Goal: Information Seeking & Learning: Learn about a topic

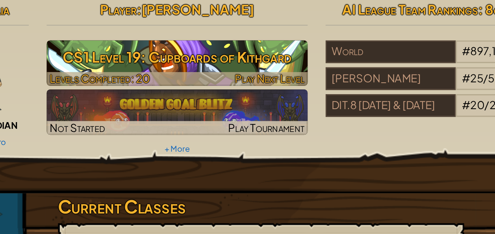
click at [209, 74] on h3 "CS1 Level 19: Cupboards of Kithgard" at bounding box center [192, 72] width 172 height 18
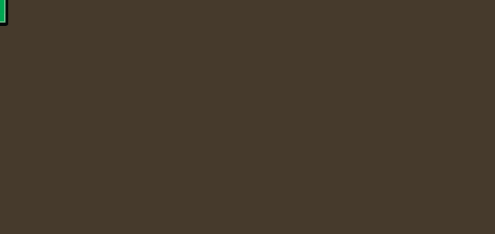
select select "en-[GEOGRAPHIC_DATA]"
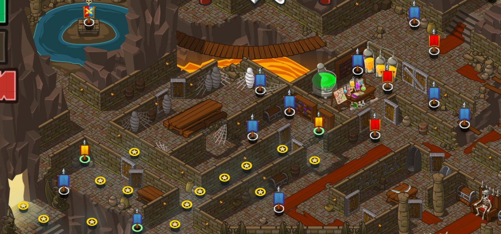
select select "en-[GEOGRAPHIC_DATA]"
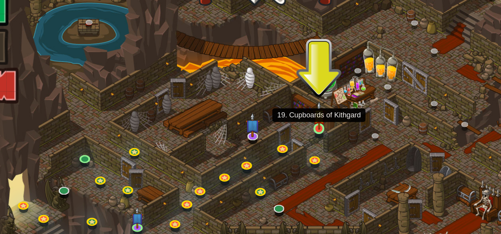
click at [285, 113] on img at bounding box center [286, 110] width 8 height 19
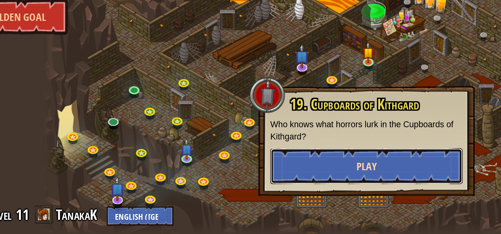
click at [254, 188] on button "Play" at bounding box center [284, 189] width 127 height 24
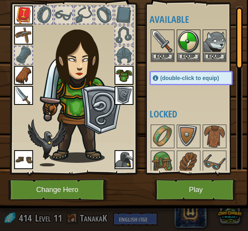
scroll to position [43, 0]
click at [164, 152] on img at bounding box center [163, 162] width 22 height 22
click at [163, 153] on img at bounding box center [163, 162] width 22 height 22
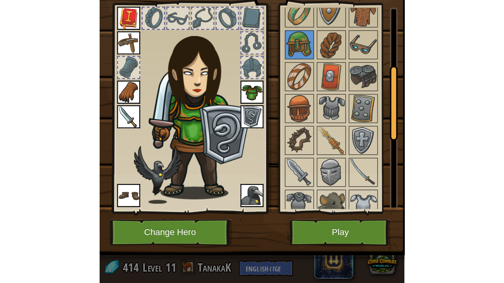
scroll to position [126, 0]
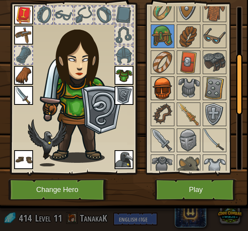
click at [166, 91] on img at bounding box center [163, 88] width 22 height 22
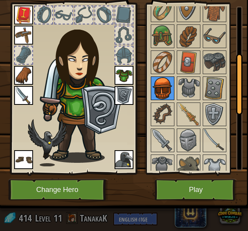
click at [167, 92] on img at bounding box center [163, 88] width 22 height 22
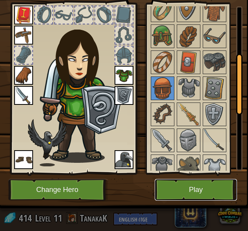
click at [176, 188] on button "Play" at bounding box center [196, 190] width 82 height 22
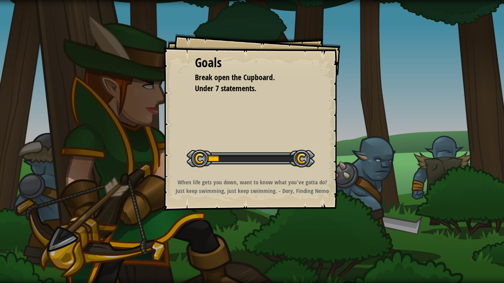
click at [292, 168] on div "Start Level" at bounding box center [251, 157] width 128 height 31
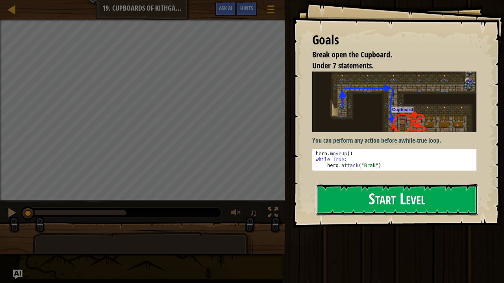
click at [424, 202] on button "Start Level" at bounding box center [397, 200] width 162 height 31
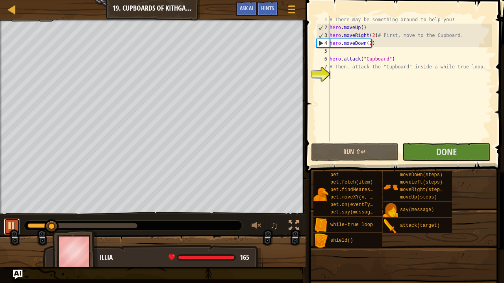
click at [9, 231] on div at bounding box center [12, 226] width 10 height 10
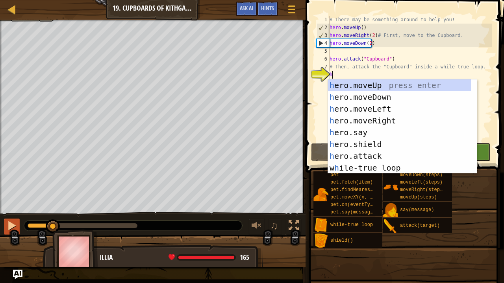
scroll to position [4, 0]
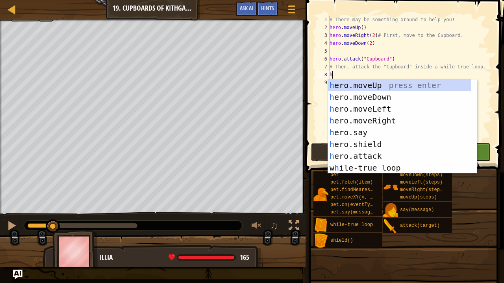
click at [363, 157] on div "h ero.moveUp press enter h ero.moveDown press enter h ero.moveLeft press enter …" at bounding box center [399, 139] width 143 height 118
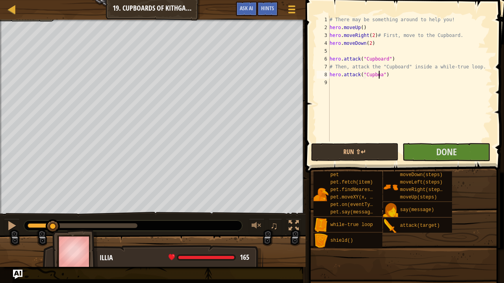
scroll to position [4, 4]
type textarea "hero.attack("Cupboard")"
click at [407, 76] on div "# There may be something around to help you! hero . moveUp ( ) hero . moveRight…" at bounding box center [410, 87] width 164 height 142
click at [340, 52] on div "# There may be something around to help you! hero . moveUp ( ) hero . moveRight…" at bounding box center [410, 87] width 164 height 142
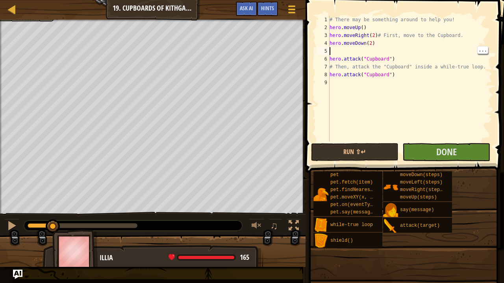
type textarea "w"
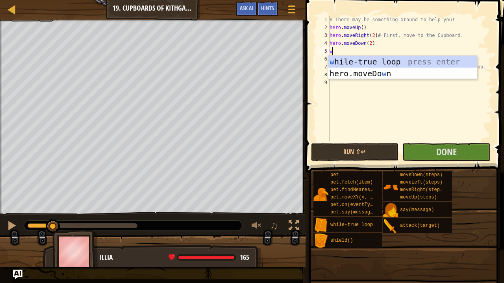
click at [405, 65] on div "w [PERSON_NAME]-true loop press enter hero.moveDo w n press enter" at bounding box center [402, 79] width 149 height 47
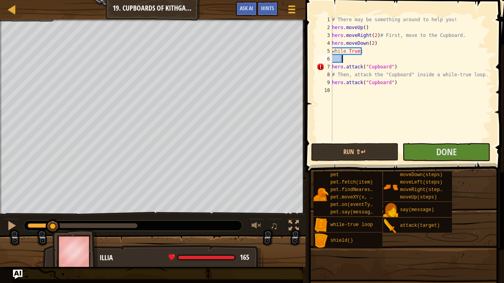
click at [376, 62] on div "# There may be something around to help you! hero . moveUp ( ) hero . moveRight…" at bounding box center [411, 87] width 162 height 142
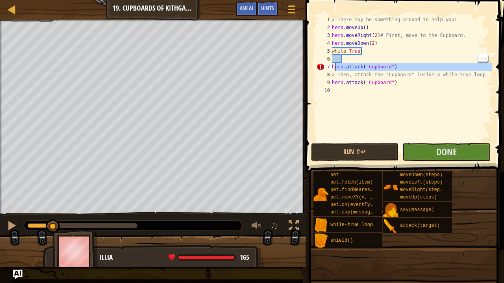
drag, startPoint x: 333, startPoint y: 72, endPoint x: 333, endPoint y: 68, distance: 4.3
click at [333, 68] on div "# There may be something around to help you! hero . moveUp ( ) hero . moveRight…" at bounding box center [411, 87] width 162 height 142
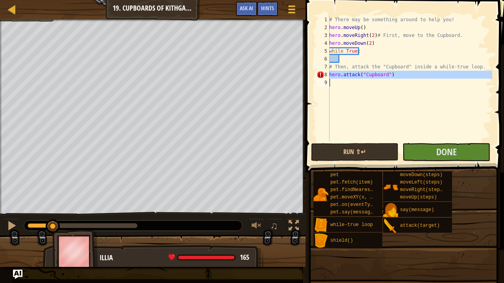
drag, startPoint x: 328, startPoint y: 75, endPoint x: 352, endPoint y: 76, distance: 24.8
click at [352, 76] on div "# Then, attack the "Cupboard" inside a while-true loop. 1 2 3 4 5 6 7 8 9 # The…" at bounding box center [403, 79] width 177 height 126
type textarea "hero.attack("Cupboard")"
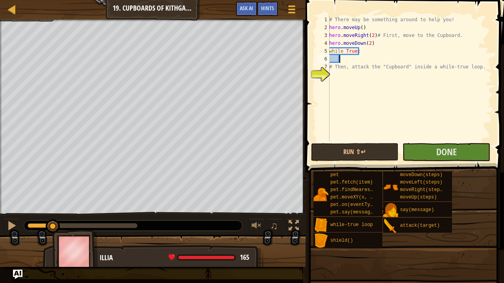
click at [352, 58] on div "# There may be something around to help you! hero . moveUp ( ) hero . moveRight…" at bounding box center [410, 87] width 165 height 142
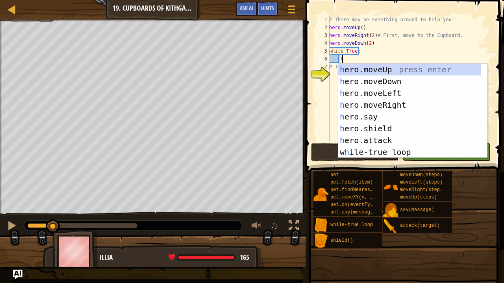
scroll to position [4, 0]
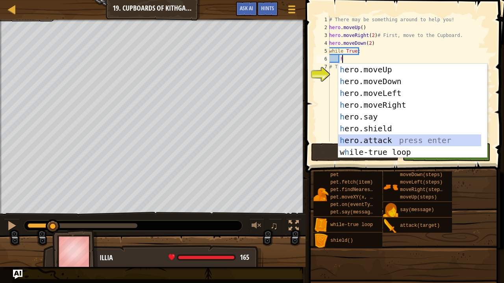
click at [360, 137] on div "h ero.moveUp press enter h ero.moveDown press enter h ero.moveLeft press enter …" at bounding box center [412, 123] width 149 height 118
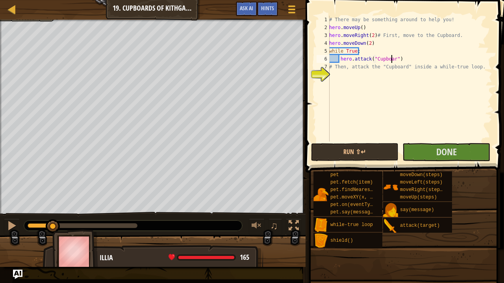
scroll to position [4, 5]
click at [403, 65] on div "# There may be something around to help you! hero . moveUp ( ) hero . moveRight…" at bounding box center [410, 87] width 165 height 142
type textarea "# Then, attack the "Cupboard" inside a while-true loop."
click at [344, 80] on div "# There may be something around to help you! hero . moveUp ( ) hero . moveRight…" at bounding box center [410, 87] width 165 height 142
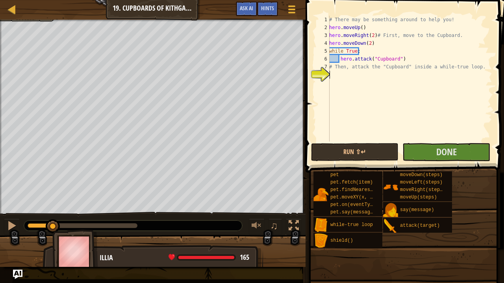
click at [332, 73] on div "# There may be something around to help you! hero . moveUp ( ) hero . moveRight…" at bounding box center [410, 87] width 165 height 142
click at [433, 157] on button "Done" at bounding box center [446, 152] width 88 height 18
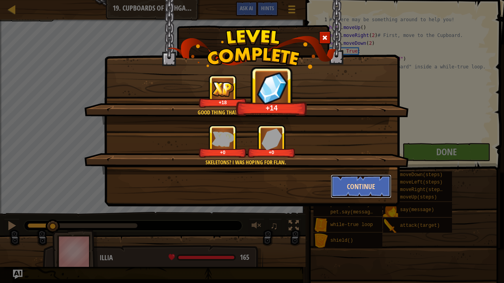
click at [357, 187] on button "Continue" at bounding box center [361, 187] width 61 height 24
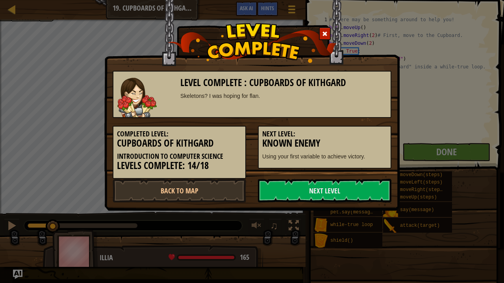
click at [357, 187] on link "Next Level" at bounding box center [324, 191] width 133 height 24
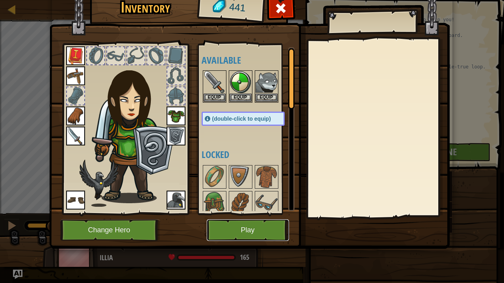
click at [240, 232] on button "Play" at bounding box center [248, 231] width 82 height 22
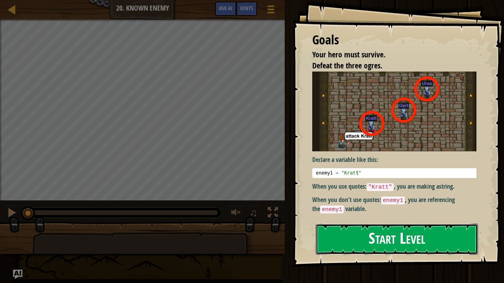
click at [381, 233] on button "Start Level" at bounding box center [397, 239] width 162 height 31
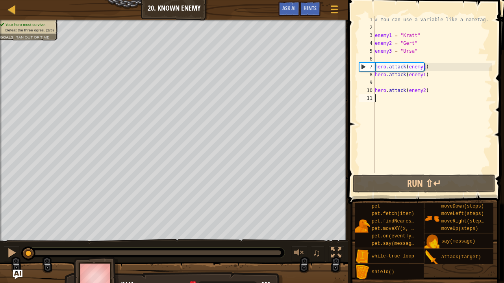
click at [382, 57] on div "# You can use a variable like a nametag. enemy1 = "[PERSON_NAME]" enemy2 = "[PE…" at bounding box center [432, 102] width 119 height 173
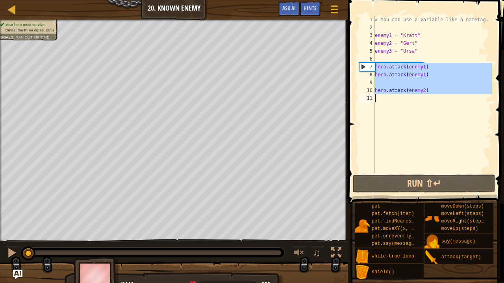
drag, startPoint x: 374, startPoint y: 66, endPoint x: 396, endPoint y: 145, distance: 81.6
click at [396, 145] on div "1 2 3 4 5 6 7 8 9 10 11 # You can use a variable like a nametag. enemy1 = "[PER…" at bounding box center [424, 94] width 135 height 157
type textarea "hero.attack(enemy2)"
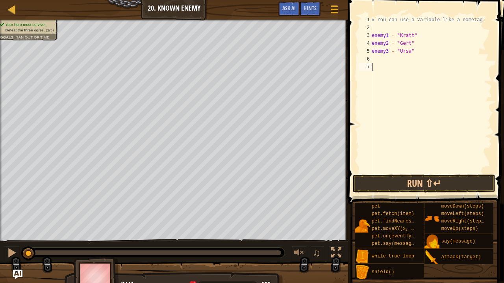
scroll to position [4, 0]
type textarea "q"
type textarea "w"
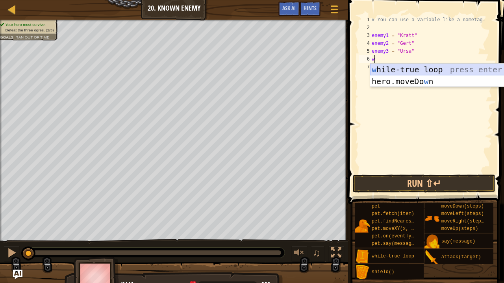
click at [422, 68] on div "w [PERSON_NAME]-true loop press enter hero.moveDo w n press enter" at bounding box center [444, 87] width 149 height 47
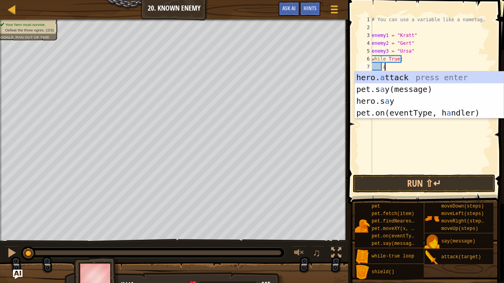
scroll to position [4, 0]
click at [385, 75] on div "hero. a ttack press enter pet.s a y(message) press enter hero.s a y press enter…" at bounding box center [429, 107] width 149 height 71
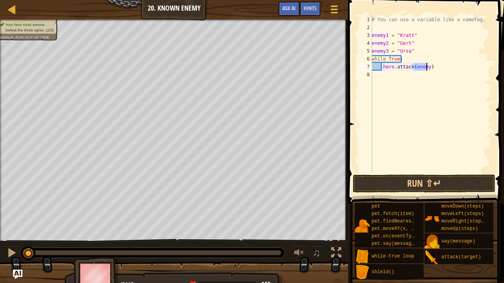
click at [384, 33] on div "# You can use a variable like a nametag. enemy1 = "[PERSON_NAME]" enemy2 = "[PE…" at bounding box center [431, 102] width 122 height 173
click at [383, 44] on div "# You can use a variable like a nametag. 1 = "[PERSON_NAME]" enemy2 = "[PERSON_…" at bounding box center [431, 102] width 122 height 173
click at [425, 57] on div "# You can use a variable like a nametag. 1 = "[PERSON_NAME]" y2 = "[PERSON_NAME…" at bounding box center [431, 102] width 122 height 173
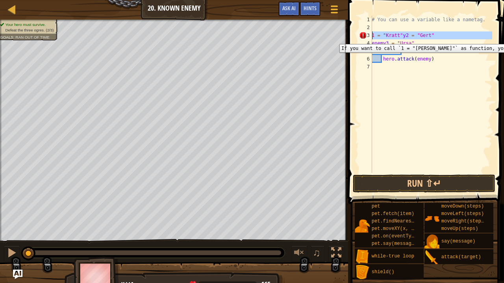
click at [371, 38] on div "3" at bounding box center [365, 35] width 13 height 8
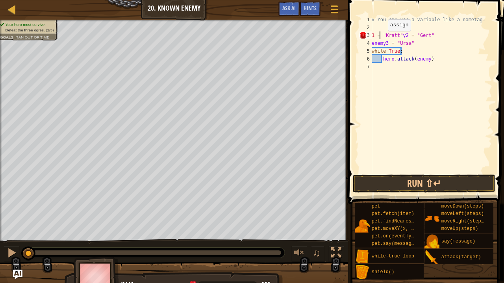
click at [381, 39] on div "# You can use a variable like a nametag. 1 = "[PERSON_NAME]" y2 = "[PERSON_NAME…" at bounding box center [431, 102] width 122 height 173
type textarea "1 = "[PERSON_NAME]"y2 = "[PERSON_NAME]""
click at [17, 6] on link "Map" at bounding box center [18, 9] width 4 height 11
select select "en-[GEOGRAPHIC_DATA]"
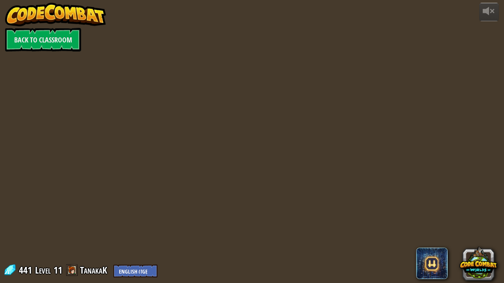
select select "en-[GEOGRAPHIC_DATA]"
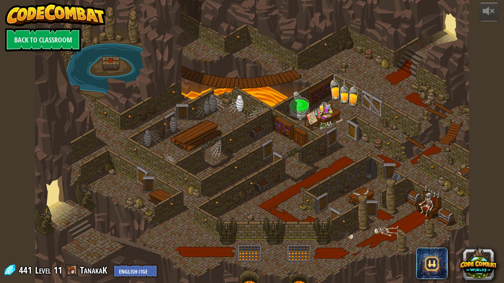
select select "en-[GEOGRAPHIC_DATA]"
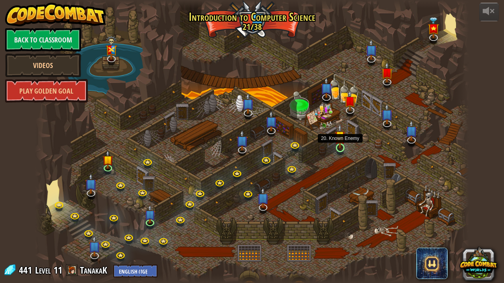
select select "en-[GEOGRAPHIC_DATA]"
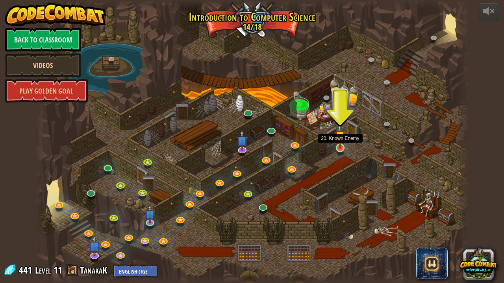
click at [339, 147] on img at bounding box center [340, 136] width 11 height 24
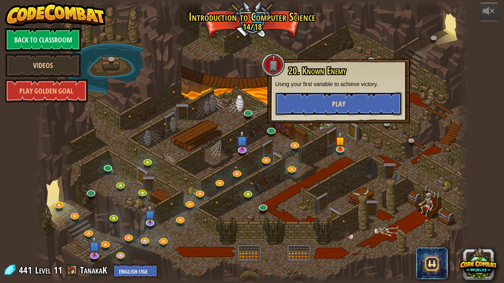
click at [335, 108] on span "Play" at bounding box center [338, 104] width 13 height 10
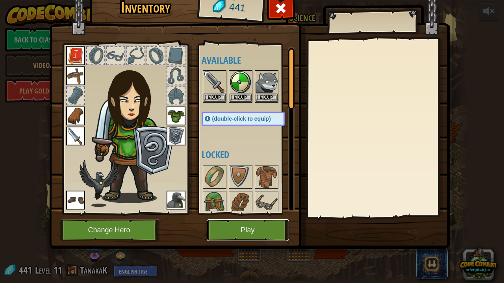
click at [243, 232] on button "Play" at bounding box center [248, 231] width 82 height 22
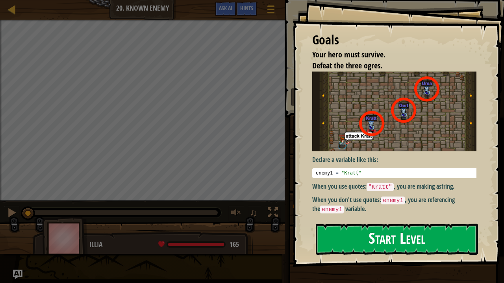
click at [347, 143] on div "Goals Your hero must survive. Defeat the three ogres. Declare a variable like t…" at bounding box center [398, 133] width 211 height 267
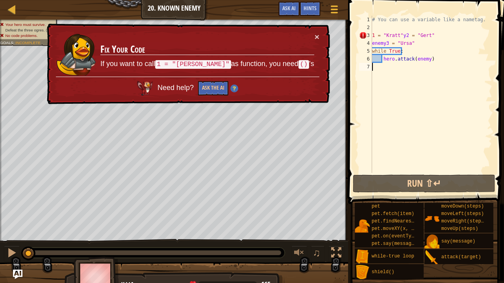
click at [380, 40] on div "# You can use a variable like a nametag. 1 = "[PERSON_NAME]" y2 = "[PERSON_NAME…" at bounding box center [431, 102] width 122 height 173
click at [316, 31] on div "× Fix Your Code If you want to call 1 = "[PERSON_NAME]" as function, you need (…" at bounding box center [187, 64] width 285 height 83
click at [316, 37] on button "×" at bounding box center [317, 37] width 5 height 8
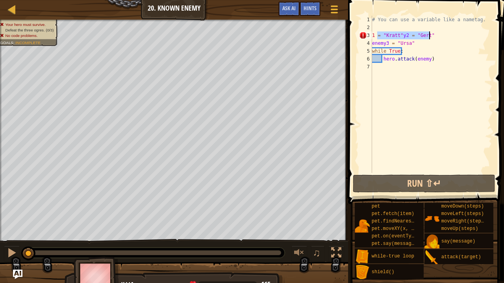
drag, startPoint x: 377, startPoint y: 35, endPoint x: 429, endPoint y: 33, distance: 52.4
click at [429, 33] on div "# You can use a variable like a nametag. 1 = "[PERSON_NAME]" y2 = "[PERSON_NAME…" at bounding box center [431, 102] width 122 height 173
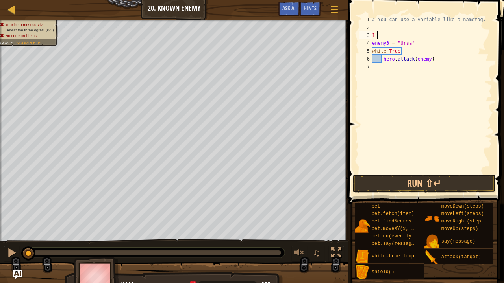
type textarea "1"
type textarea "e"
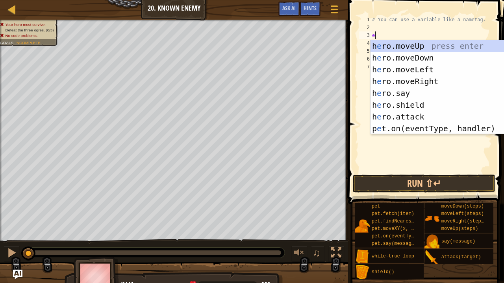
scroll to position [4, 0]
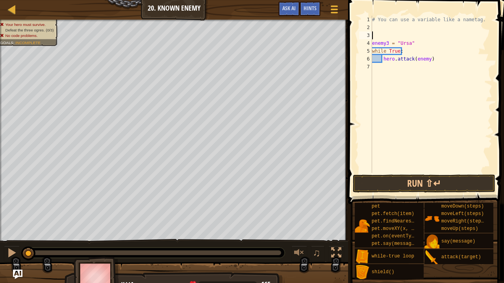
type textarea "9"
type textarea "("
type textarea "enemy2"
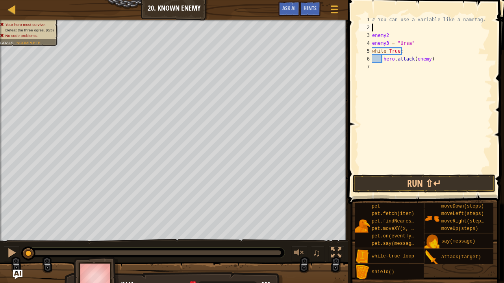
click at [379, 28] on div "# You can use a variable like a nametag. enemy2 enemy3 = "Ursa" while True : he…" at bounding box center [431, 102] width 122 height 173
click at [401, 35] on div "# You can use a variable like a nametag. enemy1 = "[PERSON_NAME]" enemy2 enemy3…" at bounding box center [431, 102] width 122 height 173
click at [435, 60] on div "# You can use a variable like a nametag. enemy1 = "[PERSON_NAME]" enemy2 = "[PE…" at bounding box center [431, 102] width 122 height 173
click at [425, 60] on div "# You can use a variable like a nametag. enemy1 = "[PERSON_NAME]" enemy2 = "[PE…" at bounding box center [431, 102] width 122 height 173
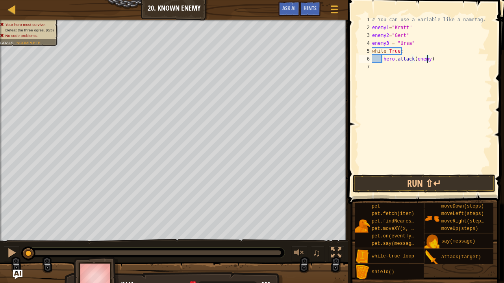
click at [426, 61] on div "# You can use a variable like a nametag. enemy1 = "[PERSON_NAME]" enemy2 = "[PE…" at bounding box center [431, 102] width 122 height 173
type textarea "hero.attack(enemy1)"
click at [440, 65] on div "# You can use a variable like a nametag. enemy1 = "[PERSON_NAME]" enemy2 = "[PE…" at bounding box center [431, 102] width 122 height 173
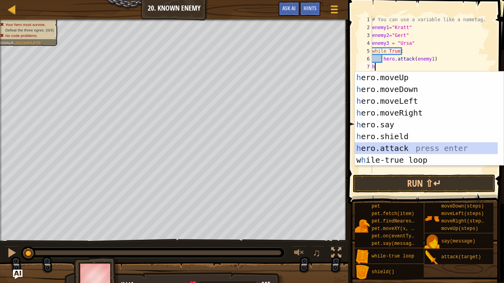
click at [402, 149] on div "h ero.moveUp press enter h ero.moveDown press enter h ero.moveLeft press enter …" at bounding box center [426, 131] width 143 height 118
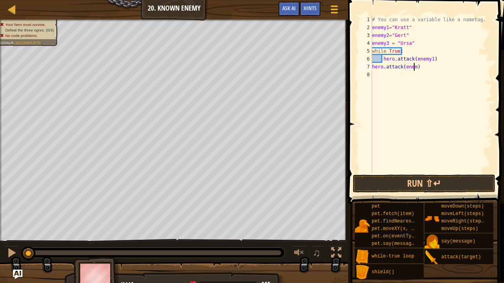
scroll to position [4, 3]
type textarea "hero.attack(enemy2)"
click at [393, 116] on div "# You can use a variable like a nametag. enemy1 = "[PERSON_NAME]" enemy2 = "[PE…" at bounding box center [431, 102] width 122 height 173
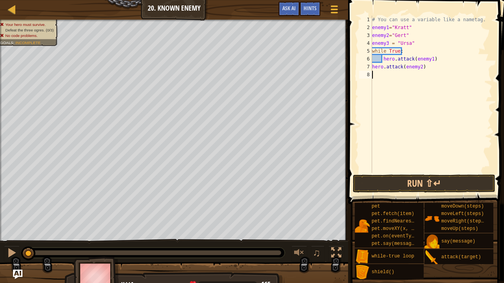
click at [372, 66] on div "7" at bounding box center [365, 67] width 13 height 8
type textarea "hero.attack(enemy2)"
click at [377, 72] on div "# You can use a variable like a nametag. enemy1 = "[PERSON_NAME]" enemy2 = "[PE…" at bounding box center [431, 102] width 122 height 173
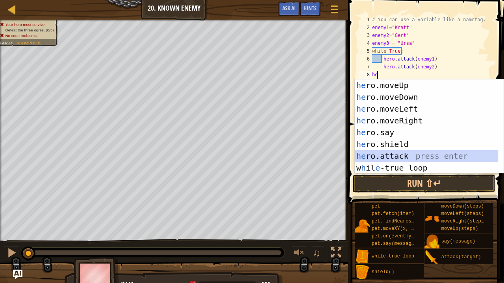
click at [389, 160] on div "he ro.moveUp press enter he ro.moveDown press enter he ro.moveLeft press enter …" at bounding box center [426, 139] width 143 height 118
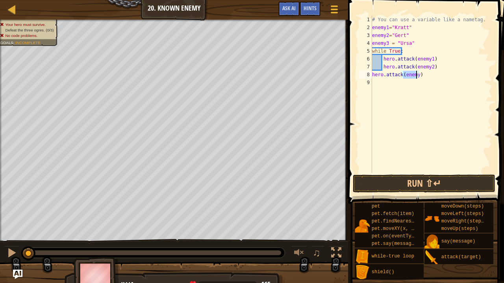
click at [412, 75] on div "# You can use a variable like a nametag. enemy1 = "[PERSON_NAME]" enemy2 = "[PE…" at bounding box center [431, 94] width 122 height 157
click at [417, 75] on div "# You can use a variable like a nametag. enemy1 = "[PERSON_NAME]" enemy2 = "[PE…" at bounding box center [431, 102] width 122 height 173
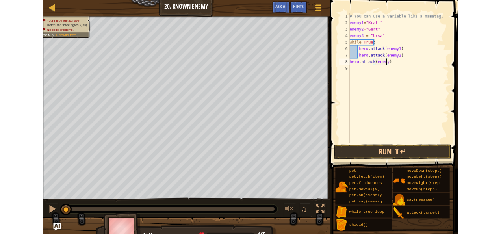
scroll to position [4, 4]
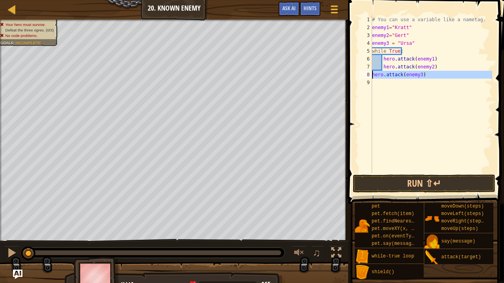
click at [372, 75] on div "8" at bounding box center [365, 75] width 13 height 8
type textarea "hero.attack(enemy3)"
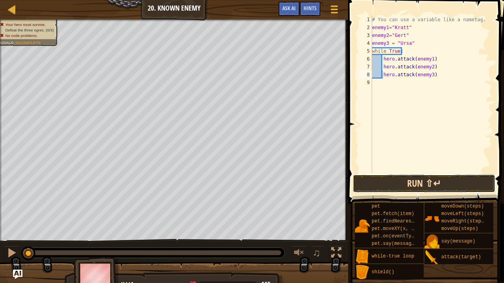
click at [408, 182] on button "Run ⇧↵" at bounding box center [424, 184] width 142 height 18
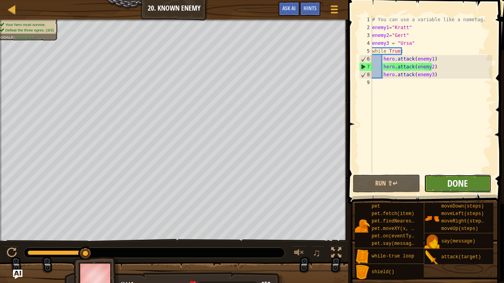
click at [447, 183] on span "Done" at bounding box center [457, 183] width 20 height 13
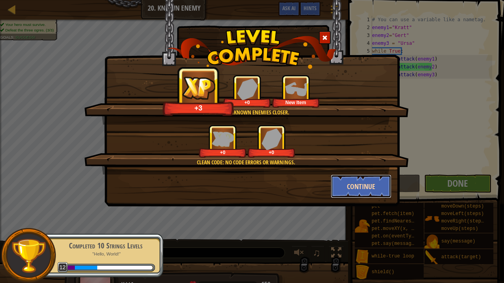
click at [361, 188] on button "Continue" at bounding box center [361, 187] width 61 height 24
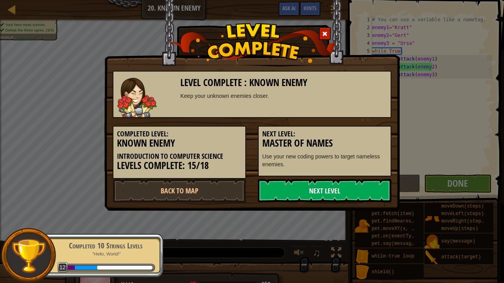
click at [343, 192] on link "Next Level" at bounding box center [324, 191] width 133 height 24
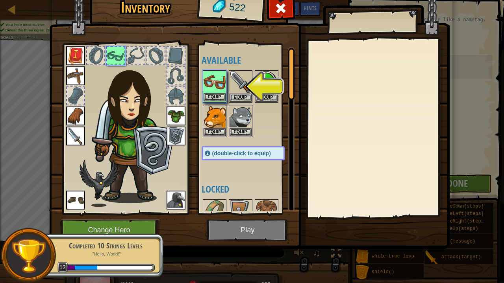
click at [214, 93] on img at bounding box center [215, 82] width 22 height 22
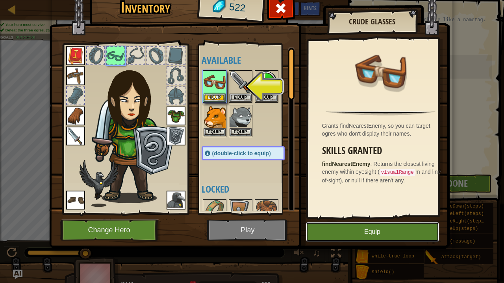
click at [387, 228] on button "Equip" at bounding box center [372, 232] width 133 height 20
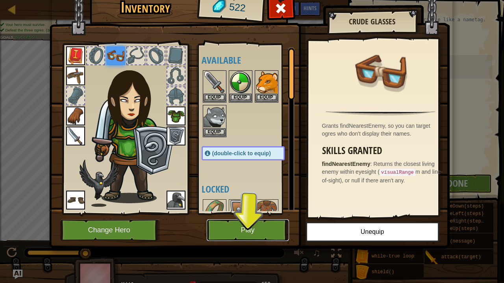
click at [236, 233] on button "Play" at bounding box center [248, 231] width 82 height 22
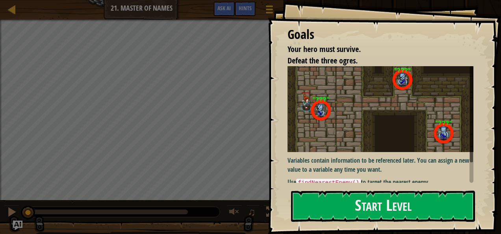
click at [351, 85] on img at bounding box center [383, 109] width 192 height 86
click at [315, 179] on code "findNearestEnemy()" at bounding box center [328, 183] width 64 height 8
click at [309, 180] on code "findNearestEnemy()" at bounding box center [328, 183] width 64 height 8
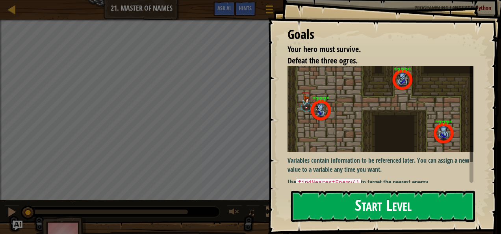
click at [329, 214] on button "Start Level" at bounding box center [383, 206] width 184 height 31
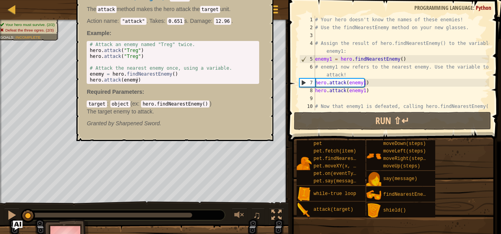
scroll to position [71, 0]
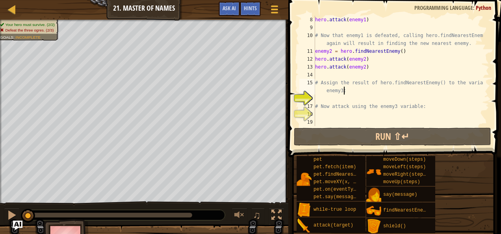
click at [409, 91] on div "hero . attack ( enemy1 ) # Now that enemy1 is defeated, calling hero.findNeares…" at bounding box center [398, 79] width 170 height 126
type textarea "# Assign the result of hero.findNearestEnemy() to the variable enemy3:"
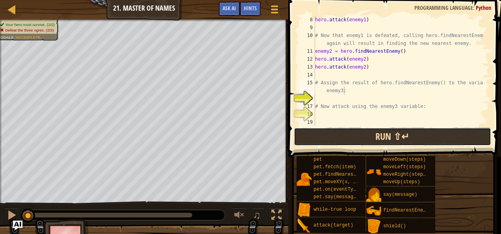
click at [348, 133] on button "Run ⇧↵" at bounding box center [392, 137] width 197 height 18
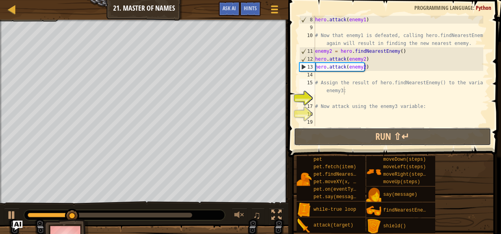
drag, startPoint x: 348, startPoint y: 133, endPoint x: 328, endPoint y: 67, distance: 69.0
click at [328, 67] on div "# Assign the result of hero.findNearestEnemy() to the variable enemy3: 8 9 10 1…" at bounding box center [393, 94] width 215 height 180
click at [326, 79] on div "hero . attack ( enemy1 ) # Now that enemy1 is defeated, calling hero.findNeares…" at bounding box center [398, 79] width 170 height 126
click at [322, 76] on div "hero . attack ( enemy1 ) # Now that enemy1 is defeated, calling hero.findNeares…" at bounding box center [398, 79] width 170 height 126
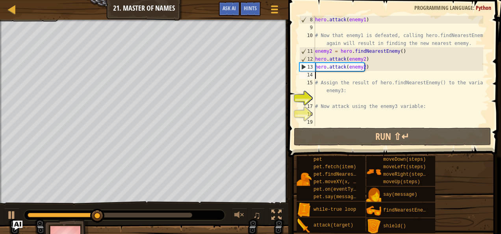
type textarea "fi"
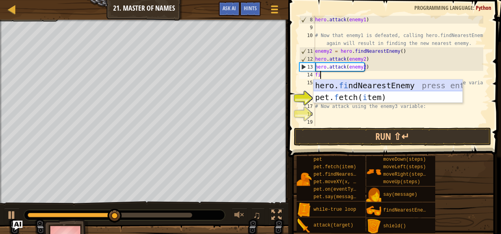
click at [339, 87] on div "hero. fi ndNearestEnemy press enter pet. f etch( i tem) press enter" at bounding box center [387, 103] width 149 height 47
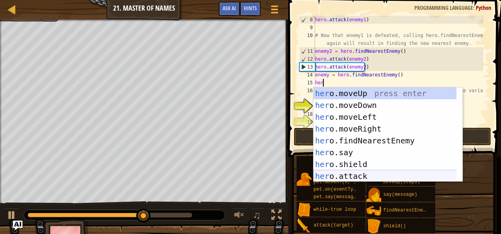
click at [347, 176] on div "her o.moveUp press enter her o.moveDown press enter her o.moveLeft press enter …" at bounding box center [384, 146] width 143 height 118
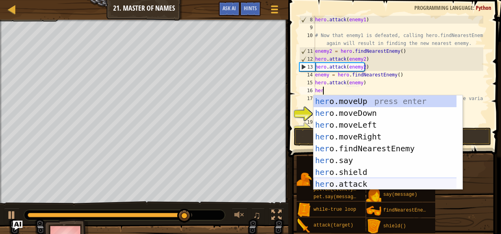
click at [326, 184] on div "her o.moveUp press enter her o.moveDown press enter her o.moveLeft press enter …" at bounding box center [384, 154] width 143 height 118
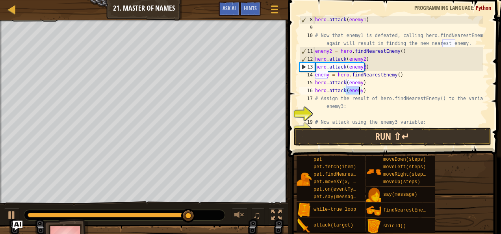
type textarea "hero.attack(enemy)"
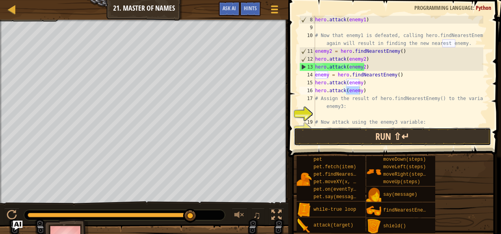
click at [379, 132] on button "Run ⇧↵" at bounding box center [392, 137] width 197 height 18
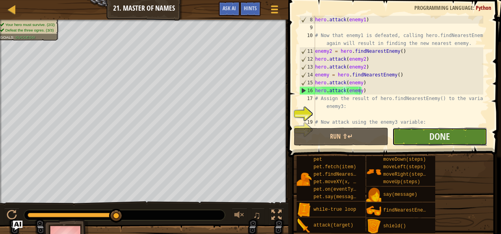
click at [412, 136] on button "Done" at bounding box center [439, 137] width 94 height 18
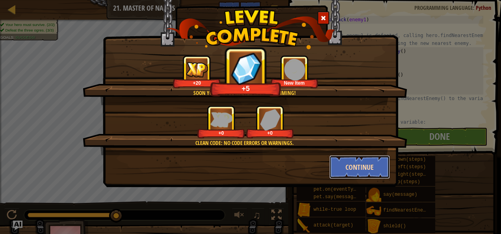
click at [348, 162] on button "Continue" at bounding box center [359, 167] width 61 height 24
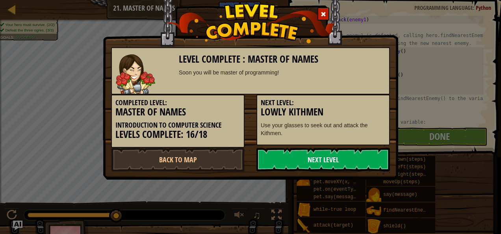
click at [336, 161] on link "Next Level" at bounding box center [322, 160] width 133 height 24
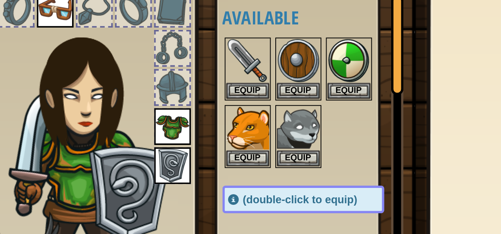
scroll to position [6, 0]
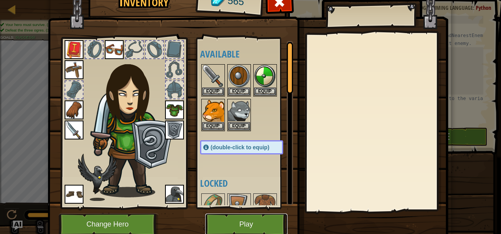
click at [234, 229] on button "Play" at bounding box center [246, 224] width 82 height 22
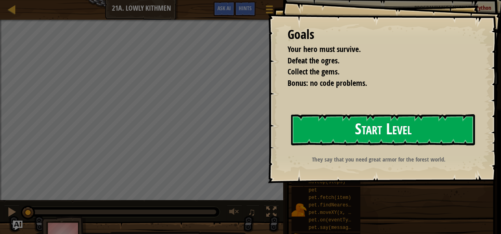
click at [365, 127] on button "Start Level" at bounding box center [383, 129] width 184 height 31
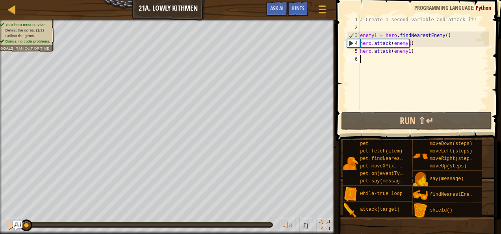
scroll to position [4, 0]
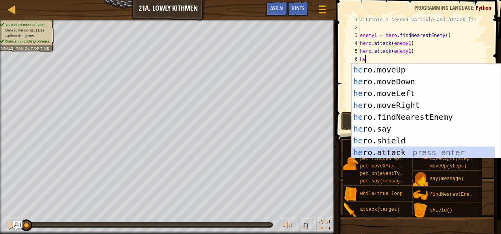
click at [392, 150] on div "he ro.moveUp press enter he ro.moveDown press enter he ro.moveLeft press enter …" at bounding box center [423, 123] width 143 height 118
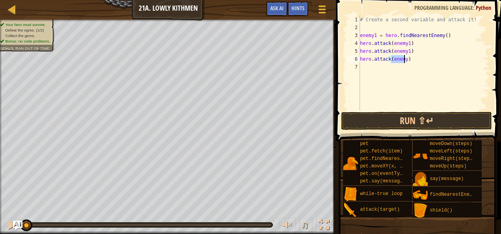
scroll to position [4, 2]
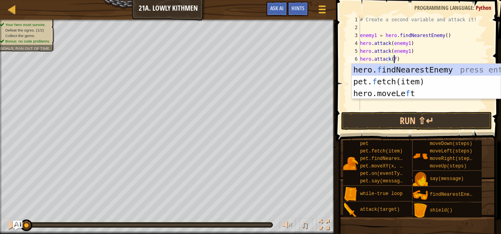
click at [409, 67] on div "hero. f indNearestEnemy press enter pet. f etch(item) press enter hero.moveLe f…" at bounding box center [426, 93] width 149 height 59
type textarea "hero.attack(hero.findNearestEnemy())"
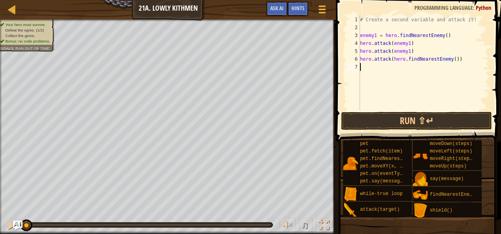
click at [389, 70] on div "# Create a second variable and attack it! enemy1 = hero . findNearestEnemy ( ) …" at bounding box center [423, 71] width 131 height 110
click at [465, 56] on div "# Create a second variable and attack it! enemy1 = hero . findNearestEnemy ( ) …" at bounding box center [423, 71] width 131 height 110
type textarea "hero.attack(hero.findNearestEnemy()"
click at [406, 70] on div "# Create a second variable and attack it! enemy1 = hero . findNearestEnemy ( ) …" at bounding box center [423, 71] width 131 height 110
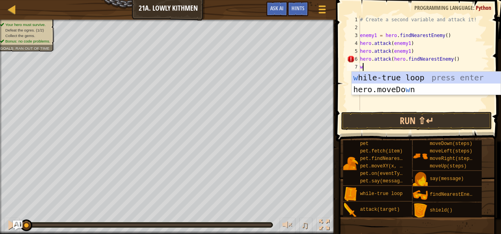
type textarea "wh"
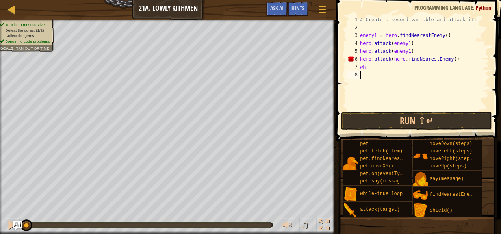
type textarea "\"
type textarea "w"
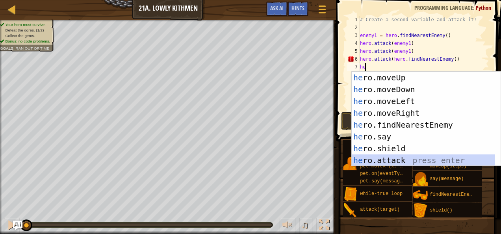
click at [380, 158] on div "he ro.moveUp press enter he ro.moveDown press enter he ro.moveLeft press enter …" at bounding box center [423, 131] width 143 height 118
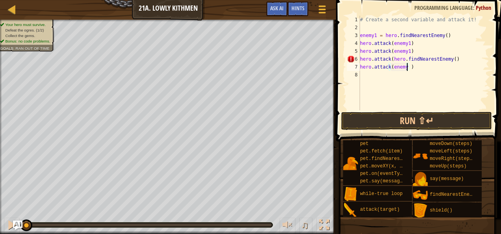
scroll to position [4, 4]
type textarea "hero.attack(enemy2)"
click at [398, 75] on div "# Create a second variable and attack it! enemy1 = hero . findNearestEnemy ( ) …" at bounding box center [423, 71] width 131 height 110
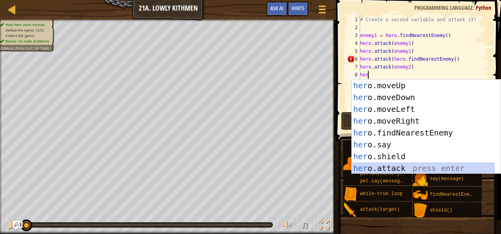
click at [410, 169] on div "her o.moveUp press enter her o.moveDown press enter her o.moveLeft press enter …" at bounding box center [423, 139] width 143 height 118
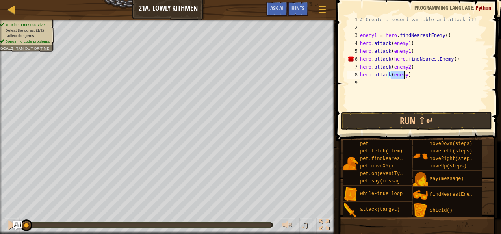
click at [400, 77] on div "# Create a second variable and attack it! enemy1 = hero . findNearestEnemy ( ) …" at bounding box center [423, 63] width 131 height 94
click at [402, 77] on div "# Create a second variable and attack it! enemy1 = hero . findNearestEnemy ( ) …" at bounding box center [423, 71] width 131 height 110
click at [404, 75] on div "# Create a second variable and attack it! enemy1 = hero . findNearestEnemy ( ) …" at bounding box center [423, 71] width 131 height 110
type textarea "hero.attack(enemy2)"
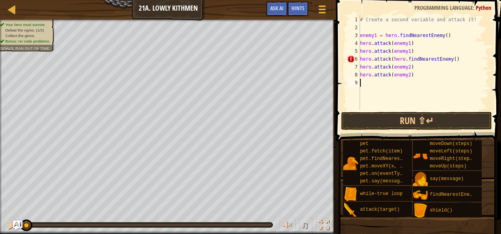
click at [384, 84] on div "# Create a second variable and attack it! enemy1 = hero . findNearestEnemy ( ) …" at bounding box center [423, 71] width 131 height 110
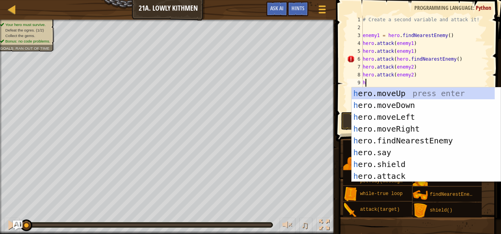
type textarea "he"
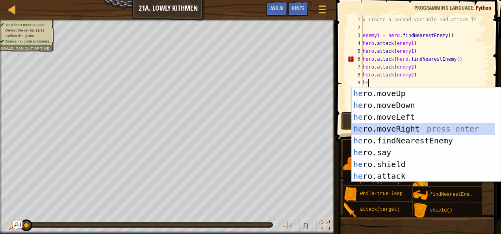
click at [392, 129] on div "he ro.moveUp press enter he ro.moveDown press enter he ro.moveLeft press enter …" at bounding box center [423, 146] width 143 height 118
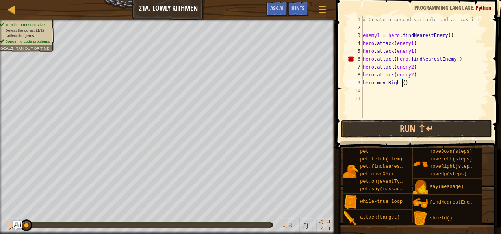
click at [402, 83] on div "# Create a second variable and attack it! enemy1 = hero . findNearestEnemy ( ) …" at bounding box center [425, 75] width 128 height 118
click at [391, 122] on button "Run ⇧↵" at bounding box center [416, 129] width 151 height 18
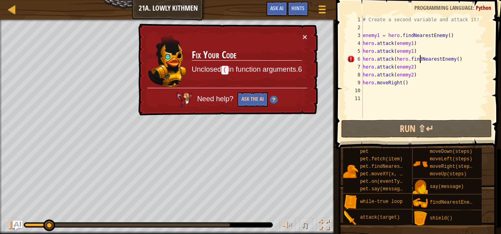
click at [421, 56] on div "# Create a second variable and attack it! enemy1 = hero . findNearestEnemy ( ) …" at bounding box center [425, 75] width 128 height 118
click at [16, 227] on img "Ask AI" at bounding box center [18, 225] width 10 height 10
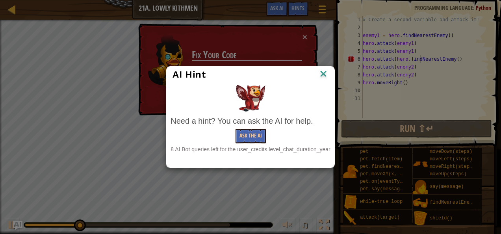
click at [325, 75] on img at bounding box center [323, 75] width 10 height 12
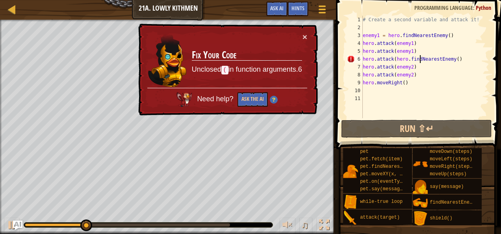
click at [461, 62] on div "# Create a second variable and attack it! enemy1 = hero . findNearestEnemy ( ) …" at bounding box center [425, 75] width 128 height 118
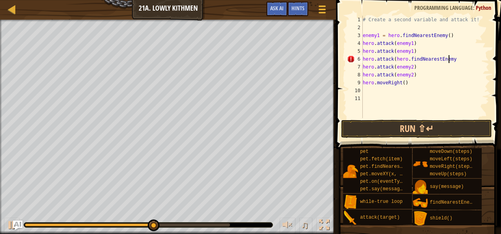
scroll to position [4, 7]
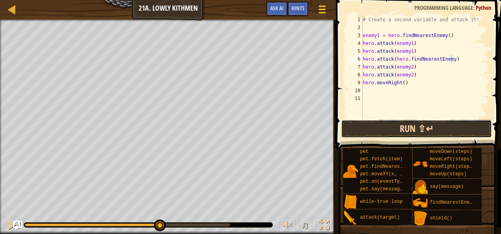
click at [433, 124] on button "Run ⇧↵" at bounding box center [416, 129] width 151 height 18
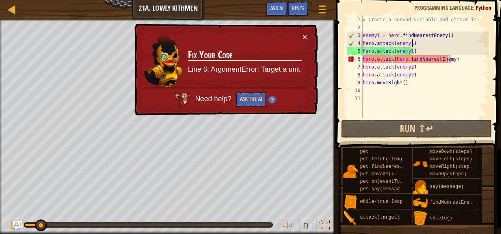
click at [413, 45] on div "# Create a second variable and attack it! enemy1 = hero . findNearestEnemy ( ) …" at bounding box center [425, 75] width 128 height 118
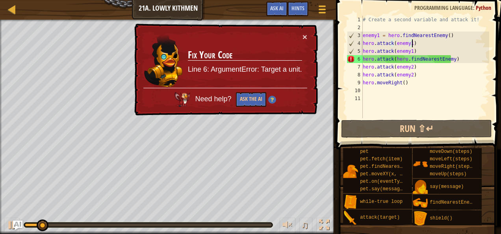
scroll to position [4, 4]
click at [415, 48] on div "# Create a second variable and attack it! enemy1 = hero . findNearestEnemy ( ) …" at bounding box center [425, 75] width 128 height 118
click at [407, 41] on div "# Create a second variable and attack it! enemy1 = hero . findNearestEnemy ( ) …" at bounding box center [425, 75] width 128 height 118
click at [428, 64] on div "# Create a second variable and attack it! enemy1 = hero . findNearestEnemy ( ) …" at bounding box center [425, 75] width 128 height 118
click at [445, 61] on div "# Create a second variable and attack it! enemy1 = hero . findNearestEnemy ( ) …" at bounding box center [425, 75] width 128 height 118
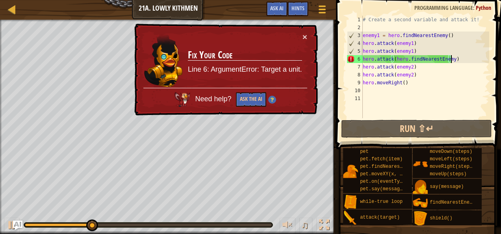
click at [454, 60] on div "# Create a second variable and attack it! enemy1 = hero . findNearestEnemy ( ) …" at bounding box center [425, 75] width 128 height 118
click at [391, 58] on div "# Create a second variable and attack it! enemy1 = hero . findNearestEnemy ( ) …" at bounding box center [425, 75] width 128 height 118
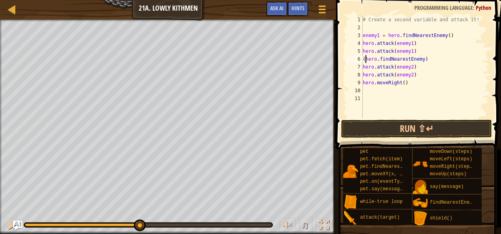
click at [366, 57] on div "# Create a second variable and attack it! enemy1 = hero . findNearestEnemy ( ) …" at bounding box center [425, 75] width 128 height 118
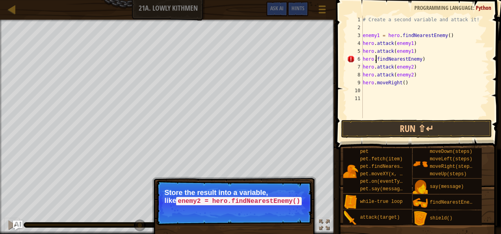
click at [376, 58] on div "# Create a second variable and attack it! enemy1 = hero . findNearestEnemy ( ) …" at bounding box center [425, 75] width 128 height 118
click at [425, 58] on div "# Create a second variable and attack it! enemy1 = hero . findNearestEnemy ( ) …" at bounding box center [425, 75] width 128 height 118
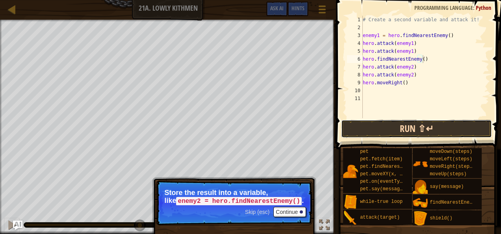
click at [418, 135] on button "Run ⇧↵" at bounding box center [416, 129] width 151 height 18
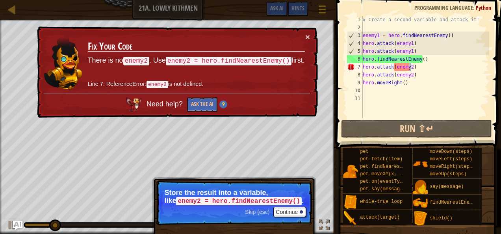
click at [409, 70] on div "# Create a second variable and attack it! enemy1 = hero . findNearestEnemy ( ) …" at bounding box center [425, 75] width 128 height 118
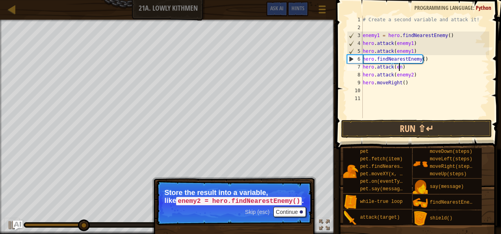
scroll to position [4, 3]
click at [415, 68] on div "# Create a second variable and attack it! enemy1 = hero . findNearestEnemy ( ) …" at bounding box center [425, 75] width 128 height 118
type textarea "h"
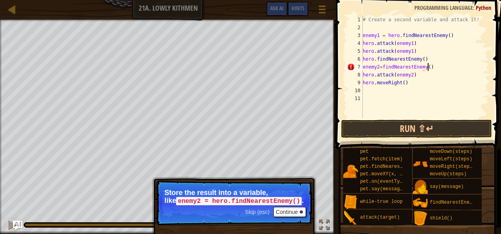
scroll to position [4, 5]
click at [418, 131] on button "Run ⇧↵" at bounding box center [416, 129] width 151 height 18
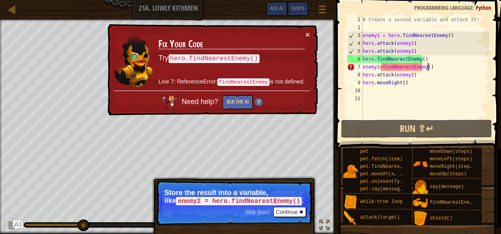
click at [380, 69] on div "# Create a second variable and attack it! enemy1 = hero . findNearestEnemy ( ) …" at bounding box center [425, 75] width 128 height 118
click at [382, 65] on div "# Create a second variable and attack it! enemy1 = hero . findNearestEnemy ( ) …" at bounding box center [425, 75] width 128 height 118
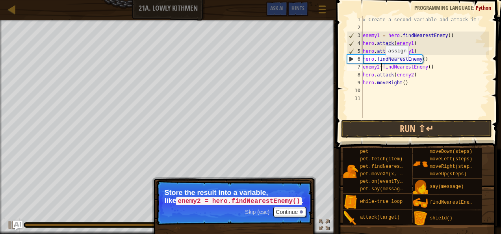
scroll to position [4, 2]
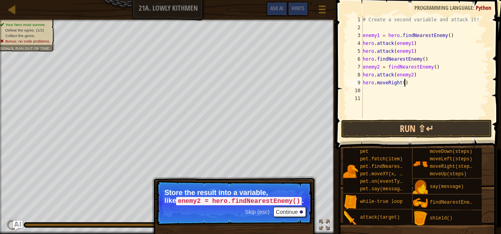
click at [426, 81] on div "# Create a second variable and attack it! enemy1 = hero . findNearestEnemy ( ) …" at bounding box center [425, 75] width 128 height 118
click at [409, 124] on button "Run ⇧↵" at bounding box center [416, 129] width 151 height 18
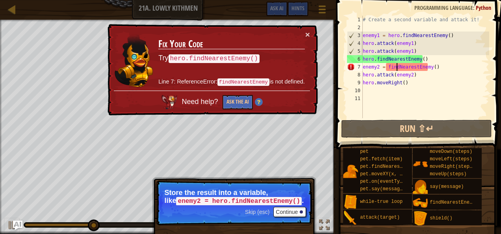
click at [396, 65] on div "# Create a second variable and attack it! enemy1 = hero . findNearestEnemy ( ) …" at bounding box center [425, 75] width 128 height 118
click at [386, 69] on div "# Create a second variable and attack it! enemy1 = hero . findNearestEnemy ( ) …" at bounding box center [425, 75] width 128 height 118
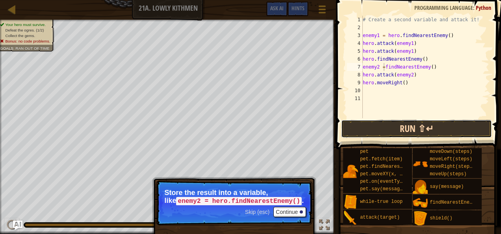
click at [381, 130] on button "Run ⇧↵" at bounding box center [416, 129] width 151 height 18
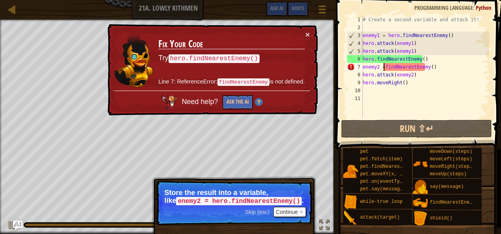
click at [445, 75] on div "# Create a second variable and attack it! enemy1 = hero . findNearestEnemy ( ) …" at bounding box center [425, 75] width 128 height 118
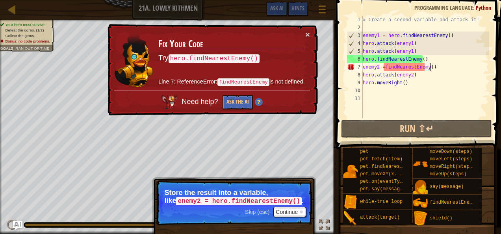
click at [436, 68] on div "# Create a second variable and attack it! enemy1 = hero . findNearestEnemy ( ) …" at bounding box center [425, 75] width 128 height 118
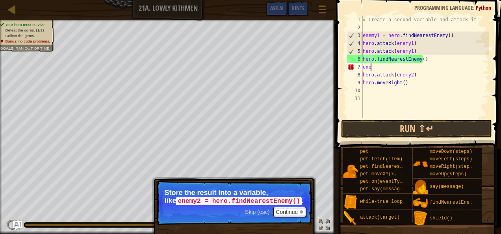
scroll to position [4, 0]
type textarea "e"
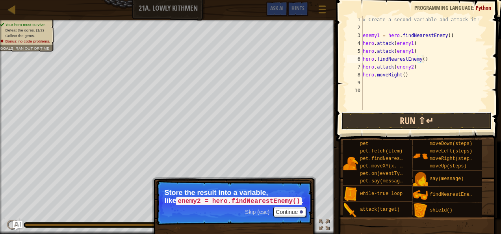
click at [416, 115] on button "Run ⇧↵" at bounding box center [416, 121] width 151 height 18
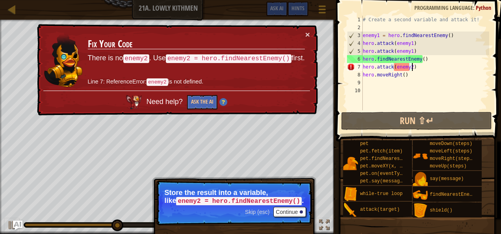
click at [413, 69] on div "# Create a second variable and attack it! enemy1 = hero . findNearestEnemy ( ) …" at bounding box center [425, 71] width 128 height 110
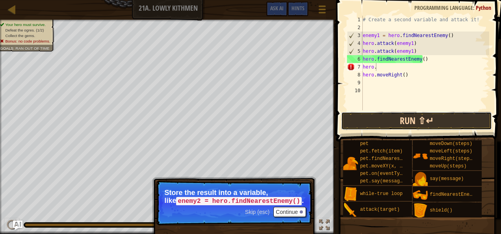
click at [411, 118] on button "Run ⇧↵" at bounding box center [416, 121] width 151 height 18
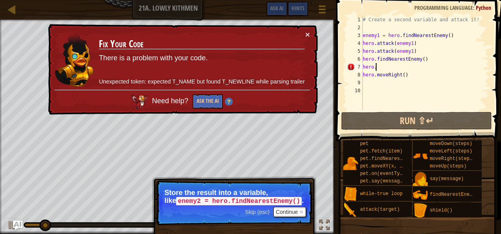
click at [411, 65] on div "# Create a second variable and attack it! enemy1 = hero . findNearestEnemy ( ) …" at bounding box center [425, 71] width 128 height 110
click at [306, 33] on button "×" at bounding box center [307, 34] width 5 height 8
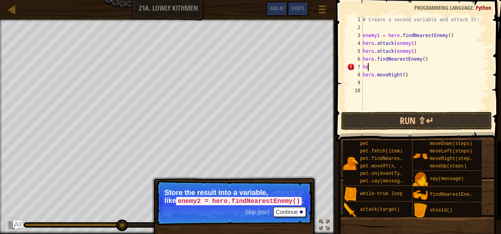
type textarea "h"
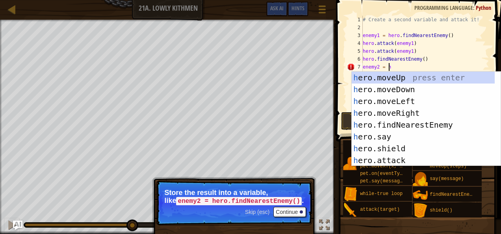
type textarea "enemy2 = he"
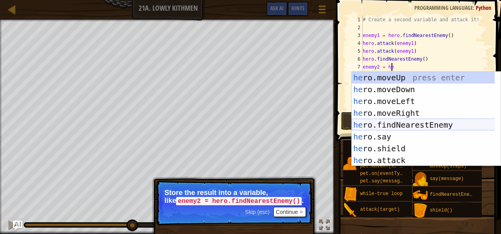
click at [415, 120] on div "he ro.moveUp press enter he ro.moveDown press enter he ro.moveLeft press enter …" at bounding box center [423, 131] width 143 height 118
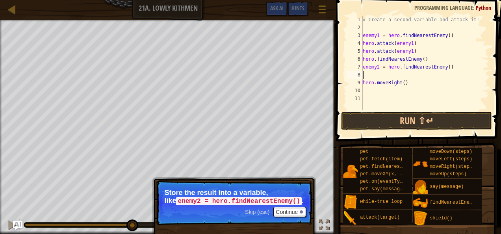
scroll to position [4, 0]
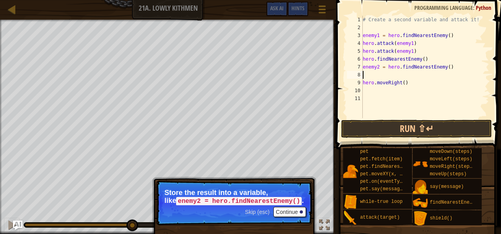
type textarea "enemy2 = hero.findNearestEnemy()"
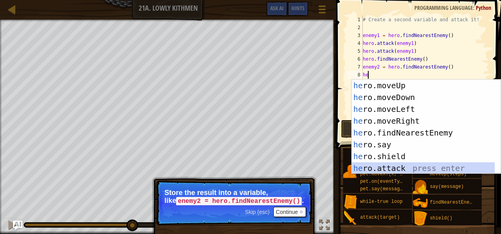
click at [403, 168] on div "he ro.moveUp press enter he ro.moveDown press enter he ro.moveLeft press enter …" at bounding box center [423, 139] width 143 height 118
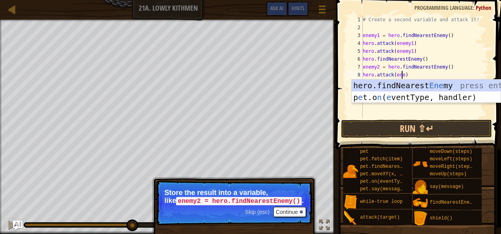
scroll to position [4, 3]
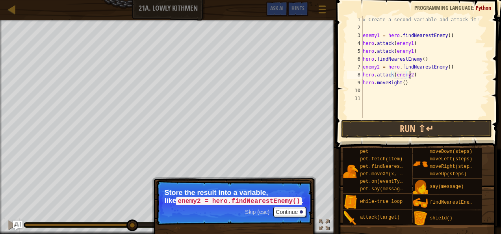
type textarea "hero.attack(enemy2)"
click at [421, 77] on div "# Create a second variable and attack it! enemy1 = hero . findNearestEnemy ( ) …" at bounding box center [425, 75] width 128 height 118
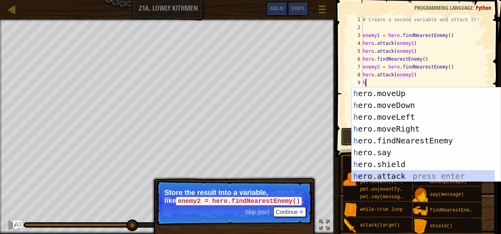
click at [418, 178] on div "h ero.moveUp press enter h ero.moveDown press enter h ero.moveLeft press enter …" at bounding box center [426, 146] width 149 height 118
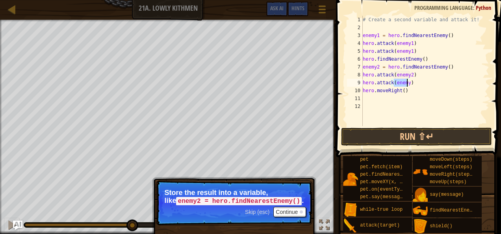
click at [407, 84] on div "# Create a second variable and attack it! enemy1 = hero . findNearestEnemy ( ) …" at bounding box center [425, 71] width 128 height 110
click at [445, 133] on button "Run ⇧↵" at bounding box center [416, 137] width 151 height 18
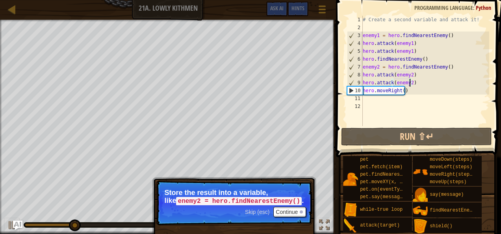
click at [402, 94] on div "# Create a second variable and attack it! enemy1 = hero . findNearestEnemy ( ) …" at bounding box center [425, 79] width 128 height 126
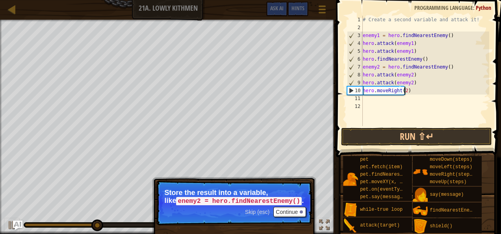
scroll to position [4, 3]
type textarea "hero.moveRight(2)"
click at [436, 133] on button "Run ⇧↵" at bounding box center [416, 137] width 151 height 18
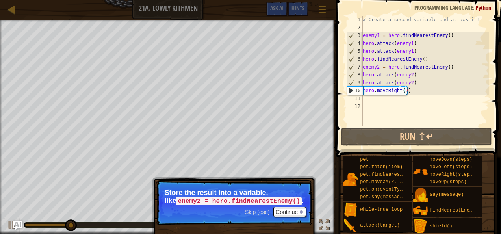
click at [419, 98] on div "# Create a second variable and attack it! enemy1 = hero . findNearestEnemy ( ) …" at bounding box center [425, 79] width 128 height 126
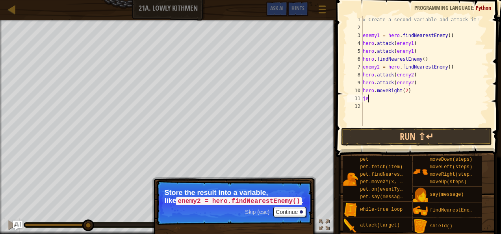
scroll to position [4, 0]
type textarea "j"
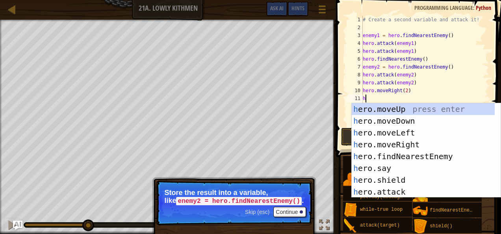
click at [443, 98] on div "# Create a second variable and attack it! enemy1 = hero . findNearestEnemy ( ) …" at bounding box center [425, 79] width 128 height 126
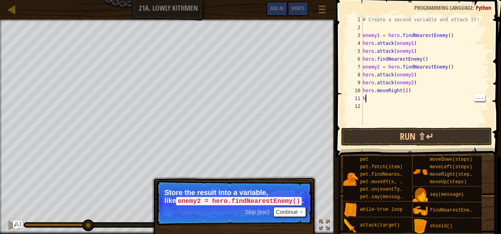
click at [397, 92] on div "# Create a second variable and attack it! enemy1 = hero . findNearestEnemy ( ) …" at bounding box center [425, 79] width 128 height 126
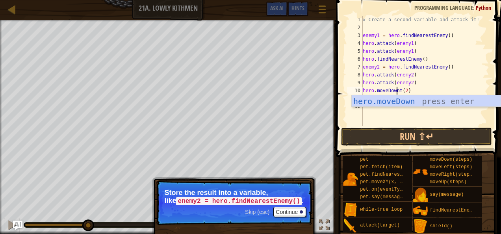
scroll to position [4, 3]
click at [405, 91] on div "# Create a second variable and attack it! enemy1 = hero . findNearestEnemy ( ) …" at bounding box center [425, 79] width 128 height 126
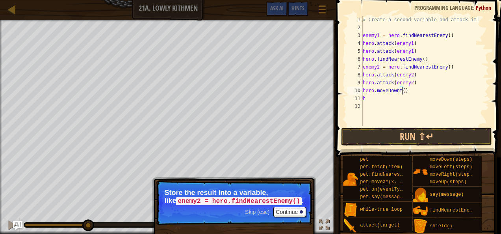
click at [426, 93] on div "# Create a second variable and attack it! enemy1 = hero . findNearestEnemy ( ) …" at bounding box center [425, 79] width 128 height 126
click at [382, 98] on div "# Create a second variable and attack it! enemy1 = hero . findNearestEnemy ( ) …" at bounding box center [425, 79] width 128 height 126
click at [402, 92] on div "# Create a second variable and attack it! enemy1 = hero . findNearestEnemy ( ) …" at bounding box center [425, 79] width 128 height 126
click at [394, 101] on div "# Create a second variable and attack it! enemy1 = hero . findNearestEnemy ( ) …" at bounding box center [425, 79] width 128 height 126
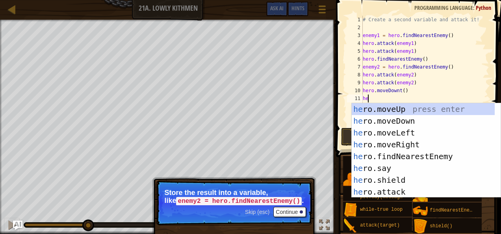
type textarea "her"
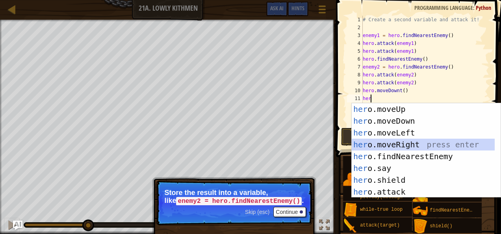
click at [404, 141] on div "her o.moveUp press enter her o.moveDown press enter her o.moveLeft press enter …" at bounding box center [423, 162] width 143 height 118
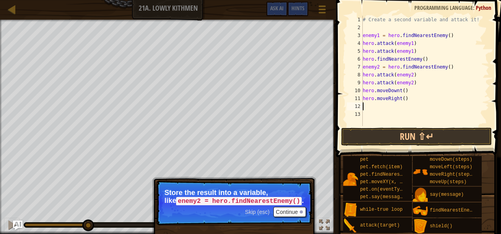
click at [403, 104] on div "# Create a second variable and attack it! enemy1 = hero . findNearestEnemy ( ) …" at bounding box center [425, 79] width 128 height 126
click at [400, 99] on div "# Create a second variable and attack it! enemy1 = hero . findNearestEnemy ( ) …" at bounding box center [425, 79] width 128 height 126
click at [402, 99] on div "# Create a second variable and attack it! enemy1 = hero . findNearestEnemy ( ) …" at bounding box center [425, 79] width 128 height 126
click at [446, 130] on button "Run ⇧↵" at bounding box center [416, 137] width 151 height 18
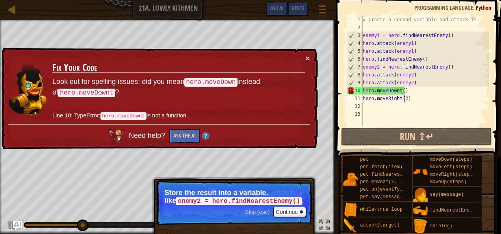
click at [395, 91] on div "# Create a second variable and attack it! enemy1 = hero . findNearestEnemy ( ) …" at bounding box center [425, 79] width 128 height 126
click at [400, 88] on div "# Create a second variable and attack it! enemy1 = hero . findNearestEnemy ( ) …" at bounding box center [425, 79] width 128 height 126
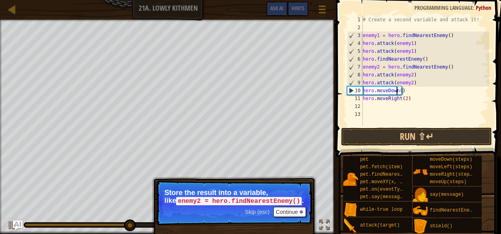
click at [416, 98] on div "# Create a second variable and attack it! enemy1 = hero . findNearestEnemy ( ) …" at bounding box center [425, 79] width 128 height 126
type textarea "h"
click at [427, 124] on div "# Create a second variable and attack it! enemy1 = hero . findNearestEnemy ( ) …" at bounding box center [425, 79] width 128 height 126
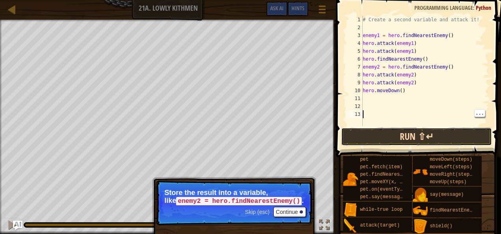
click at [424, 133] on button "Run ⇧↵" at bounding box center [416, 137] width 151 height 18
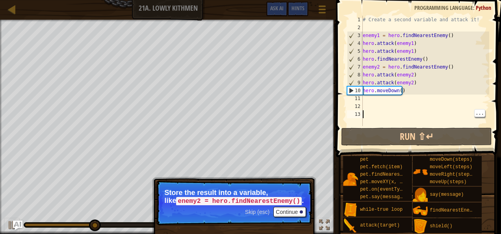
click at [385, 103] on div "# Create a second variable and attack it! enemy1 = hero . findNearestEnemy ( ) …" at bounding box center [425, 79] width 128 height 126
click at [366, 98] on div "# Create a second variable and attack it! enemy1 = hero . findNearestEnemy ( ) …" at bounding box center [425, 79] width 128 height 126
type textarea "h"
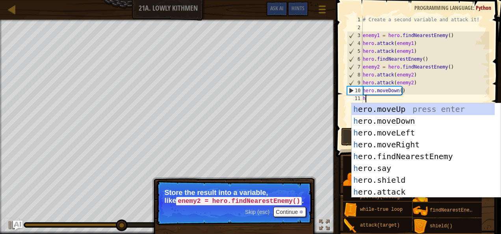
click at [416, 144] on div "h ero.moveUp press enter h ero.moveDown press enter h ero.moveLeft press enter …" at bounding box center [423, 162] width 143 height 118
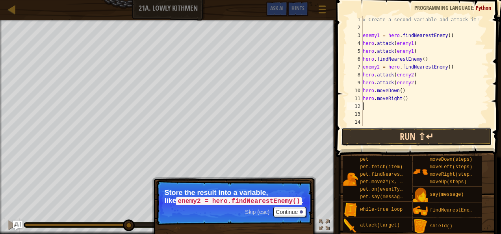
click at [412, 133] on button "Run ⇧↵" at bounding box center [416, 137] width 151 height 18
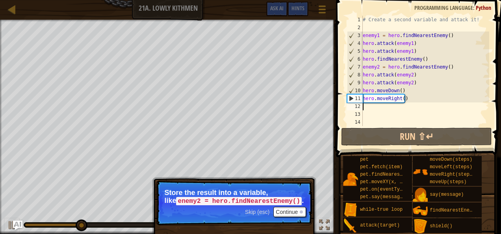
click at [404, 101] on div "# Create a second variable and attack it! enemy1 = hero . findNearestEnemy ( ) …" at bounding box center [425, 79] width 128 height 126
type textarea "hero.moveRight()"
click at [393, 108] on div "# Create a second variable and attack it! enemy1 = hero . findNearestEnemy ( ) …" at bounding box center [425, 79] width 128 height 126
type textarea "h"
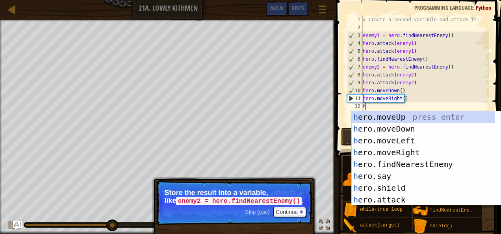
click at [412, 154] on div "h ero.moveUp press enter h ero.moveDown press enter h ero.moveLeft press enter …" at bounding box center [423, 170] width 143 height 118
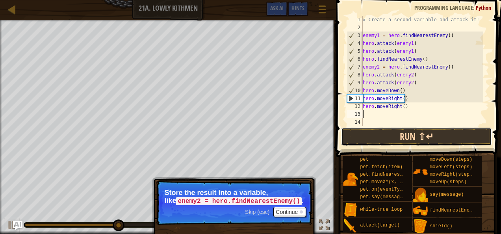
click at [455, 133] on button "Run ⇧↵" at bounding box center [416, 137] width 151 height 18
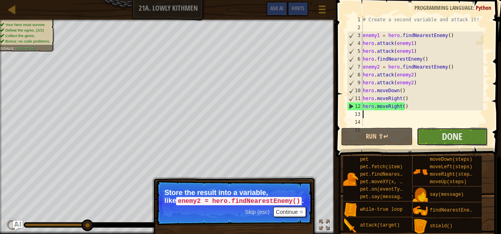
click at [468, 136] on button "Done" at bounding box center [452, 137] width 71 height 18
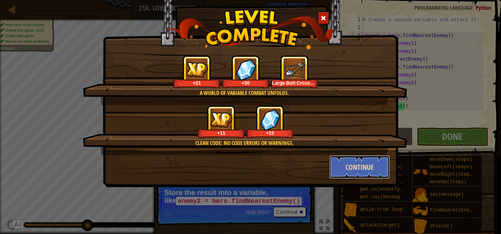
click at [372, 170] on button "Continue" at bounding box center [359, 167] width 61 height 24
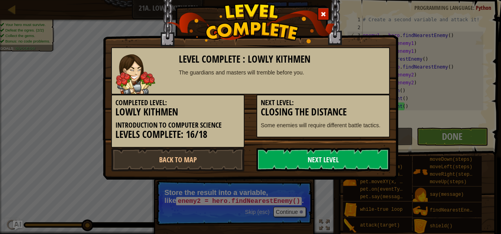
click at [368, 165] on link "Next Level" at bounding box center [322, 160] width 133 height 24
click at [362, 163] on link "Next Level" at bounding box center [322, 160] width 133 height 24
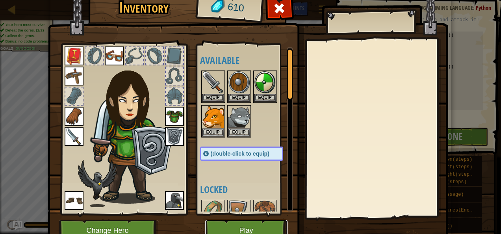
click at [259, 230] on button "Play" at bounding box center [246, 231] width 82 height 22
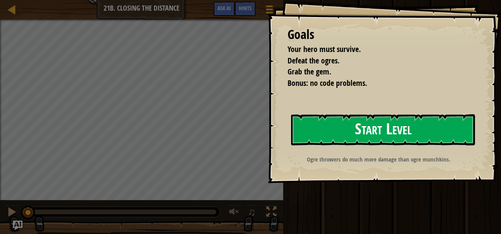
click at [355, 125] on button "Start Level" at bounding box center [383, 129] width 184 height 31
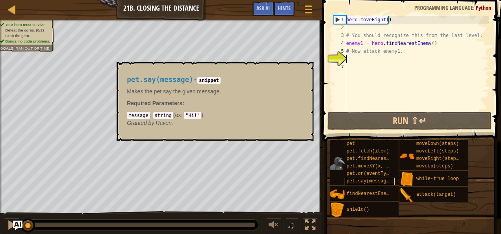
type textarea "\"
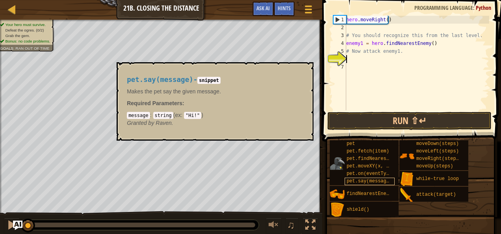
scroll to position [4, 0]
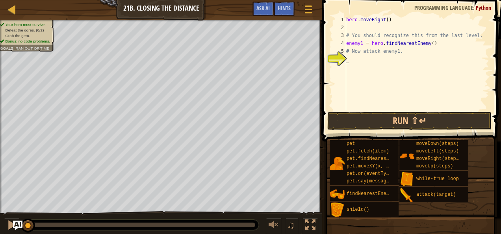
click at [373, 65] on div "hero . moveRight ( ) # You should recognize this from the last level. enemy1 = …" at bounding box center [417, 71] width 144 height 110
click at [398, 66] on div "hero . moveRight ( ) # You should recognize this from the last level. enemy1 = …" at bounding box center [417, 71] width 144 height 110
click at [354, 57] on div "hero . moveRight ( ) # You should recognize this from the last level. enemy1 = …" at bounding box center [417, 71] width 144 height 110
click at [357, 59] on div "hero . moveRight ( ) # You should recognize this from the last level. enemy1 = …" at bounding box center [417, 71] width 144 height 110
type textarea "h"
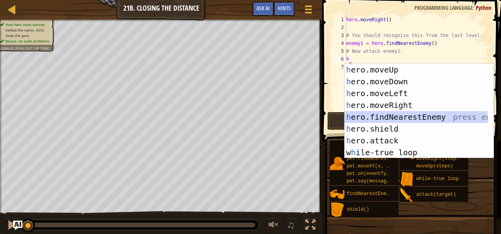
click at [398, 118] on div "h ero.moveUp press enter h ero.moveDown press enter h ero.moveLeft press enter …" at bounding box center [416, 123] width 143 height 118
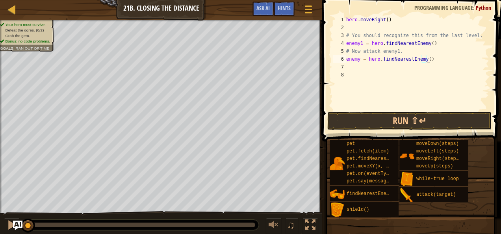
click at [429, 59] on div "hero . moveRight ( ) # You should recognize this from the last level. enemy1 = …" at bounding box center [417, 71] width 144 height 110
type textarea "e"
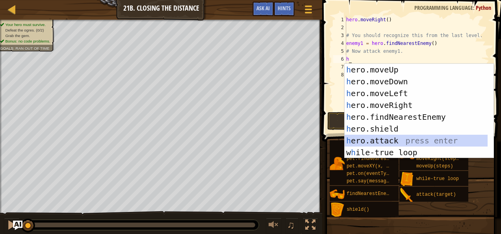
click at [405, 139] on div "h ero.moveUp press enter h ero.moveDown press enter h ero.moveLeft press enter …" at bounding box center [416, 123] width 143 height 118
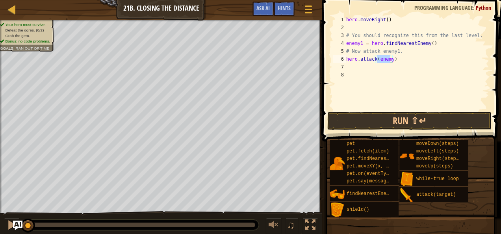
click at [391, 55] on div "hero . moveRight ( ) # You should recognize this from the last level. enemy1 = …" at bounding box center [417, 63] width 144 height 94
click at [388, 57] on div "hero . moveRight ( ) # You should recognize this from the last level. enemy1 = …" at bounding box center [417, 71] width 144 height 110
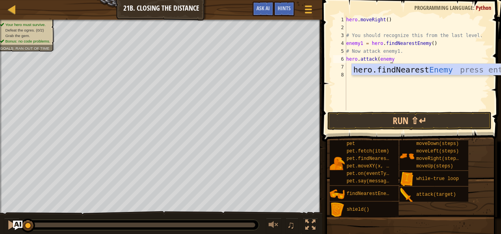
scroll to position [4, 4]
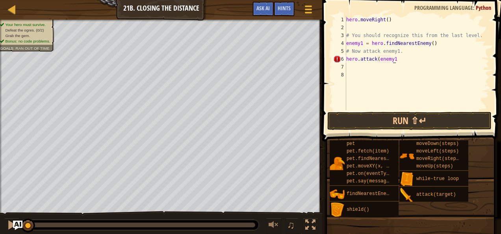
type textarea "hero.attack(enemy1))"
click at [372, 69] on div "hero . moveRight ( ) # You should recognize this from the last level. enemy1 = …" at bounding box center [417, 71] width 144 height 110
click at [365, 69] on div "hero . moveRight ( ) # You should recognize this from the last level. enemy1 = …" at bounding box center [417, 71] width 144 height 110
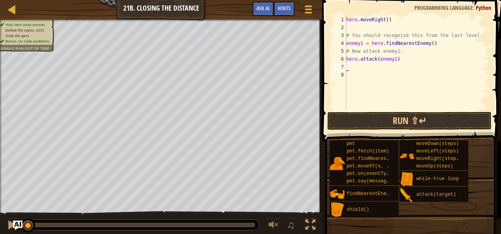
click at [354, 68] on div "hero . moveRight ( ) # You should recognize this from the last level. enemy1 = …" at bounding box center [417, 71] width 144 height 110
click at [354, 66] on div "hero . moveRight ( ) # You should recognize this from the last level. enemy1 = …" at bounding box center [417, 71] width 144 height 110
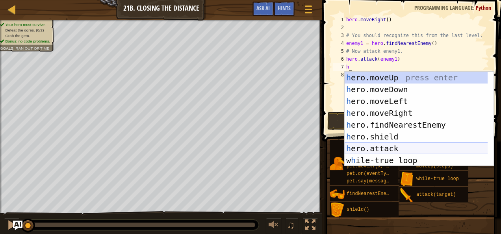
click at [378, 151] on div "h ero.moveUp press enter h ero.moveDown press enter h ero.moveLeft press enter …" at bounding box center [419, 131] width 149 height 118
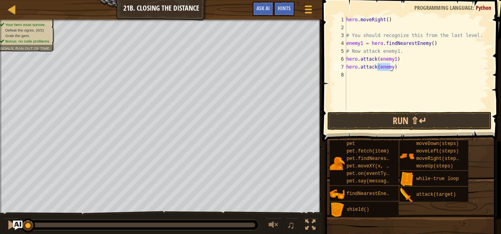
click at [391, 68] on div "hero . moveRight ( ) # You should recognize this from the last level. enemy1 = …" at bounding box center [417, 63] width 144 height 94
click at [388, 68] on div "hero . moveRight ( ) # You should recognize this from the last level. enemy1 = …" at bounding box center [417, 71] width 144 height 110
click at [390, 68] on div "hero . moveRight ( ) # You should recognize this from the last level. enemy1 = …" at bounding box center [417, 71] width 144 height 110
click at [404, 70] on div "hero . moveRight ( ) # You should recognize this from the last level. enemy1 = …" at bounding box center [417, 71] width 144 height 110
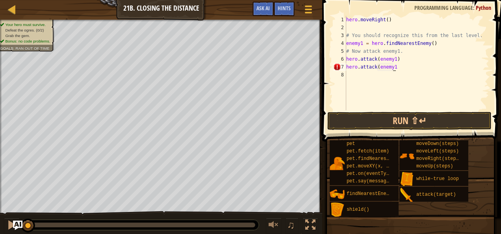
scroll to position [4, 3]
click at [396, 69] on div "hero . moveRight ( ) # You should recognize this from the last level. enemy1 = …" at bounding box center [417, 71] width 144 height 110
type textarea "hero.attack(enemy1)"
click at [433, 77] on div "hero . moveRight ( ) # You should recognize this from the last level. enemy1 = …" at bounding box center [417, 71] width 144 height 110
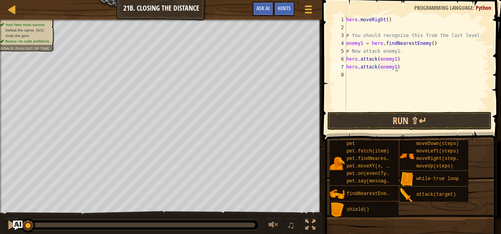
scroll to position [4, 0]
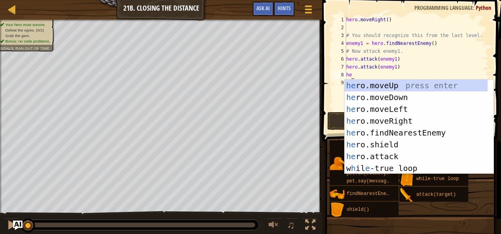
click at [367, 77] on div "hero . moveRight ( ) # You should recognize this from the last level. enemy1 = …" at bounding box center [417, 71] width 144 height 110
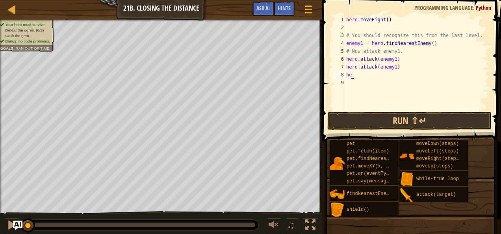
drag, startPoint x: 350, startPoint y: 72, endPoint x: 355, endPoint y: 73, distance: 4.4
click at [355, 73] on div "hero . moveRight ( ) # You should recognize this from the last level. enemy1 = …" at bounding box center [417, 71] width 144 height 110
click at [350, 74] on div "hero . moveRight ( ) # You should recognize this from the last level. enemy1 = …" at bounding box center [417, 71] width 144 height 110
type textarea "hre"
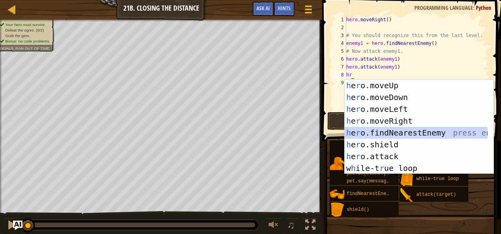
click at [401, 129] on div "h e r o.moveUp press enter h e r o.moveDown press enter h e r o.moveLeft press …" at bounding box center [416, 139] width 143 height 118
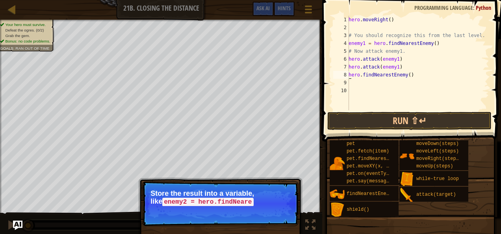
click at [350, 76] on div "hero . moveRight ( ) # You should recognize this from the last level. enemy1 = …" at bounding box center [418, 71] width 142 height 110
click at [349, 74] on div "hero . moveRight ( ) # You should recognize this from the last level. enemy1 = …" at bounding box center [418, 71] width 142 height 110
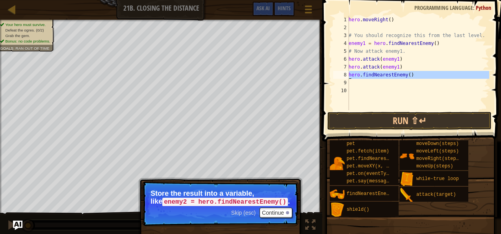
click at [348, 75] on div "8" at bounding box center [341, 75] width 16 height 8
type textarea "hero.findNearestEnemy()"
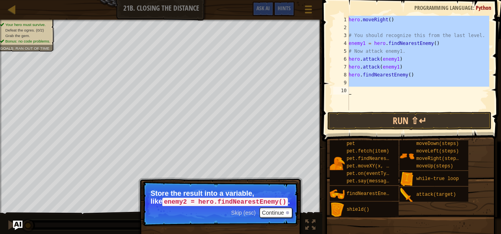
click at [348, 75] on div "8" at bounding box center [341, 75] width 16 height 8
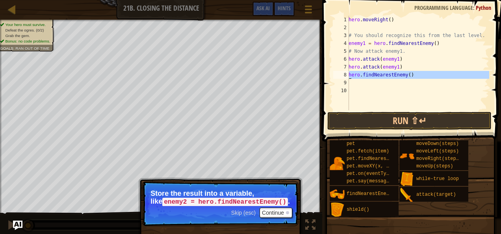
click at [348, 75] on div "8" at bounding box center [341, 75] width 16 height 8
type textarea "hero.findNearestEnemy()"
click at [348, 75] on div "8" at bounding box center [341, 75] width 16 height 8
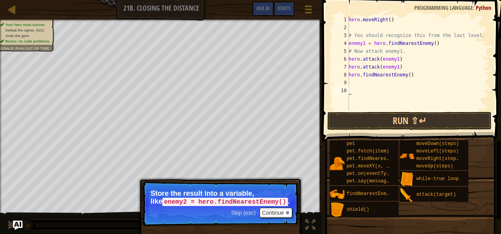
click at [348, 75] on div "8" at bounding box center [341, 75] width 16 height 8
click at [346, 75] on div "8" at bounding box center [341, 75] width 16 height 8
type textarea "hero.findNearestEnemy()"
drag, startPoint x: 349, startPoint y: 74, endPoint x: 411, endPoint y: 78, distance: 61.6
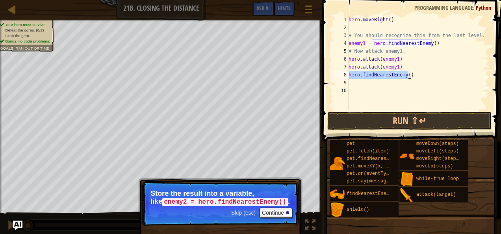
click at [411, 78] on div "hero . moveRight ( ) # You should recognize this from the last level. enemy1 = …" at bounding box center [418, 71] width 142 height 110
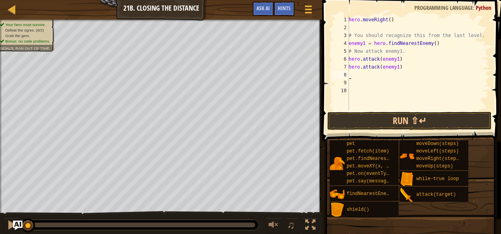
type textarea "h"
click at [367, 76] on div "hero . moveRight ( ) # You should recognize this from the last level. enemy1 = …" at bounding box center [418, 71] width 142 height 110
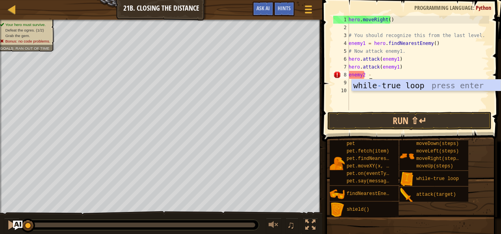
scroll to position [4, 1]
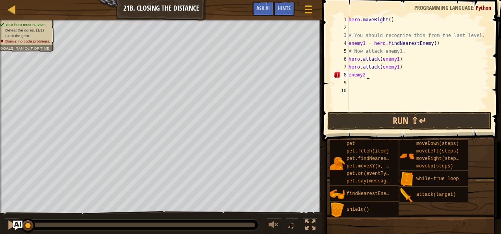
click at [367, 76] on div "hero . moveRight ( ) # You should recognize this from the last level. enemy1 = …" at bounding box center [418, 71] width 142 height 110
click at [365, 74] on div "hero . moveRight ( ) # You should recognize this from the last level. enemy1 = …" at bounding box center [418, 71] width 142 height 110
click at [372, 73] on div "hero . moveRight ( ) # You should recognize this from the last level. enemy1 = …" at bounding box center [418, 71] width 142 height 110
click at [374, 73] on div "hero . moveRight ( ) # You should recognize this from the last level. enemy1 = …" at bounding box center [418, 71] width 142 height 110
type textarea "enemy2 = h"
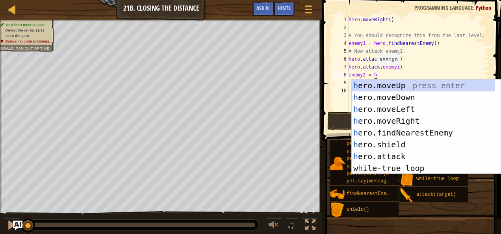
scroll to position [4, 2]
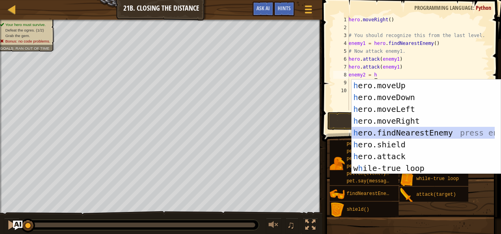
click at [413, 128] on div "h ero.moveUp press enter h ero.moveDown press enter h ero.moveLeft press enter …" at bounding box center [426, 139] width 149 height 118
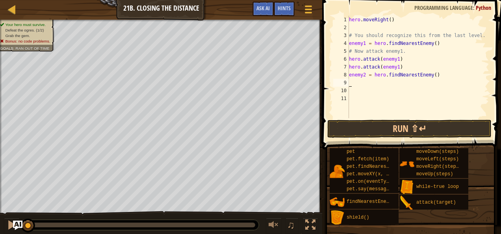
scroll to position [4, 0]
click at [365, 81] on div "hero . moveRight ( ) # You should recognize this from the last level. enemy1 = …" at bounding box center [418, 75] width 142 height 118
click at [352, 80] on div "hero . moveRight ( ) # You should recognize this from the last level. enemy1 = …" at bounding box center [418, 75] width 142 height 118
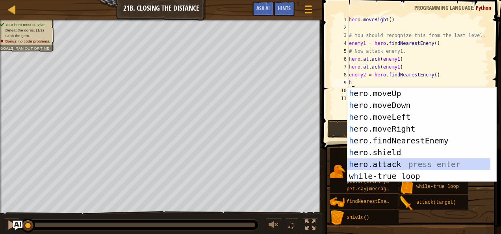
click at [379, 165] on div "h ero.moveUp press enter h ero.moveDown press enter h ero.moveLeft press enter …" at bounding box center [418, 146] width 143 height 118
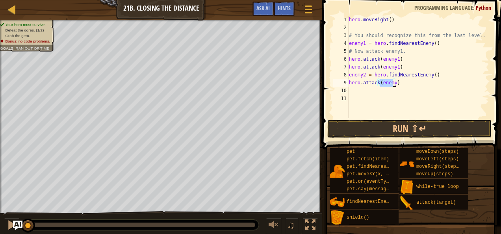
click at [394, 84] on div "hero . moveRight ( ) # You should recognize this from the last level. enemy1 = …" at bounding box center [418, 67] width 142 height 102
type textarea "hero.attack(enemy2)"
click at [374, 92] on div "hero . moveRight ( ) # You should recognize this from the last level. enemy1 = …" at bounding box center [418, 75] width 142 height 118
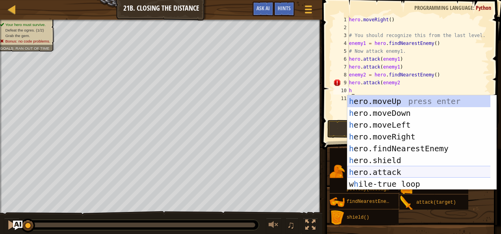
click at [385, 172] on div "h ero.moveUp press enter h ero.moveDown press enter h ero.moveLeft press enter …" at bounding box center [418, 154] width 143 height 118
type textarea "hero.attack(enemy)"
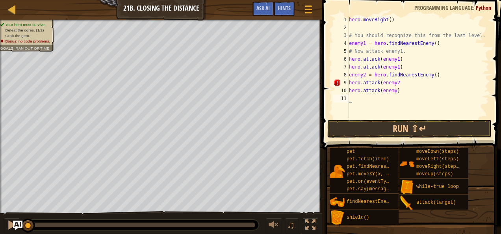
click at [394, 96] on div "hero . moveRight ( ) # You should recognize this from the last level. enemy1 = …" at bounding box center [418, 75] width 142 height 118
click at [393, 89] on div "hero . moveRight ( ) # You should recognize this from the last level. enemy1 = …" at bounding box center [418, 75] width 142 height 118
click at [402, 88] on div "hero . moveRight ( ) # You should recognize this from the last level. enemy1 = …" at bounding box center [418, 75] width 142 height 118
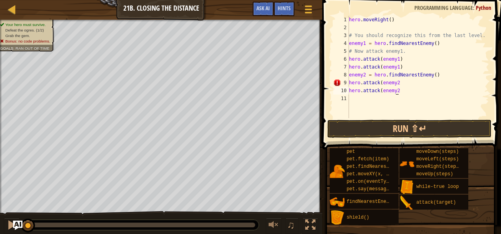
click at [397, 89] on div "hero . moveRight ( ) # You should recognize this from the last level. enemy1 = …" at bounding box center [418, 75] width 142 height 118
type textarea "hero.attack(enemy2)"
click at [417, 90] on div "hero . moveRight ( ) # You should recognize this from the last level. enemy1 = …" at bounding box center [418, 75] width 142 height 118
click at [409, 91] on div "hero . moveRight ( ) # You should recognize this from the last level. enemy1 = …" at bounding box center [418, 75] width 142 height 118
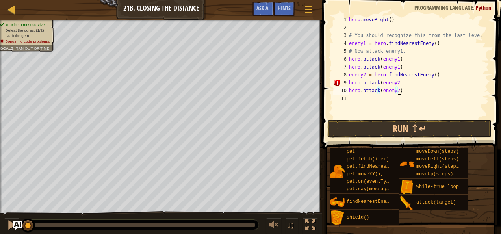
click at [400, 89] on div "hero . moveRight ( ) # You should recognize this from the last level. enemy1 = …" at bounding box center [418, 75] width 142 height 118
click at [400, 94] on div "hero . moveRight ( ) # You should recognize this from the last level. enemy1 = …" at bounding box center [418, 75] width 142 height 118
click at [398, 82] on div "hero . moveRight ( ) # You should recognize this from the last level. enemy1 = …" at bounding box center [418, 75] width 142 height 118
click at [395, 82] on div "hero . moveRight ( ) # You should recognize this from the last level. enemy1 = …" at bounding box center [418, 75] width 142 height 118
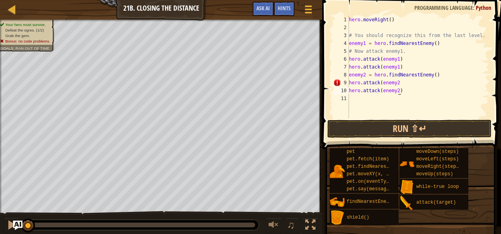
click at [410, 91] on div "hero . moveRight ( ) # You should recognize this from the last level. enemy1 = …" at bounding box center [418, 75] width 142 height 118
click at [398, 83] on div "hero . moveRight ( ) # You should recognize this from the last level. enemy1 = …" at bounding box center [418, 75] width 142 height 118
click at [399, 83] on div "hero . moveRight ( ) # You should recognize this from the last level. enemy1 = …" at bounding box center [418, 75] width 142 height 118
type textarea "hero.attack(enemy2)"
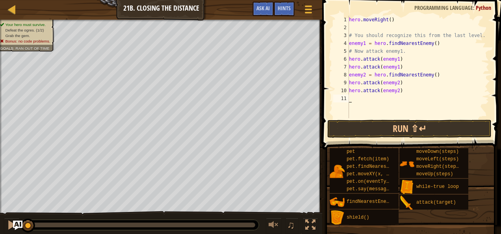
click at [390, 97] on div "hero . moveRight ( ) # You should recognize this from the last level. enemy1 = …" at bounding box center [418, 75] width 142 height 118
click at [352, 96] on div "hero . moveRight ( ) # You should recognize this from the last level. enemy1 = …" at bounding box center [418, 75] width 142 height 118
type textarea "h"
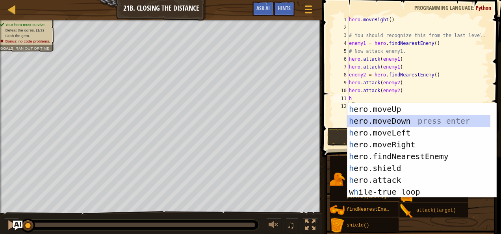
click at [383, 118] on div "h ero.moveUp press enter h ero.moveDown press enter h ero.moveLeft press enter …" at bounding box center [418, 162] width 143 height 118
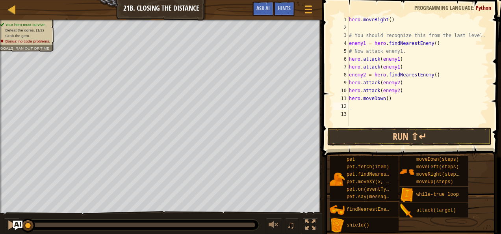
click at [369, 106] on div "hero . moveRight ( ) # You should recognize this from the last level. enemy1 = …" at bounding box center [418, 79] width 142 height 126
type textarea "h"
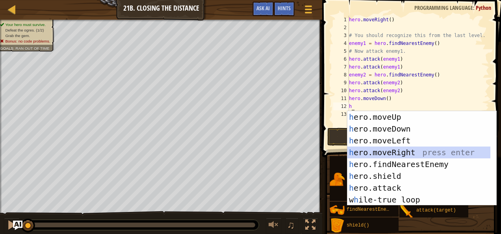
click at [389, 152] on div "h ero.moveUp press enter h ero.moveDown press enter h ero.moveLeft press enter …" at bounding box center [418, 170] width 143 height 118
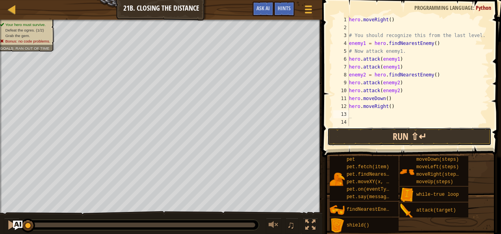
click at [381, 128] on button "Run ⇧↵" at bounding box center [409, 137] width 164 height 18
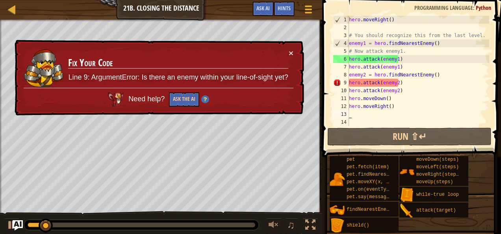
click at [16, 222] on img "Ask AI" at bounding box center [18, 225] width 10 height 10
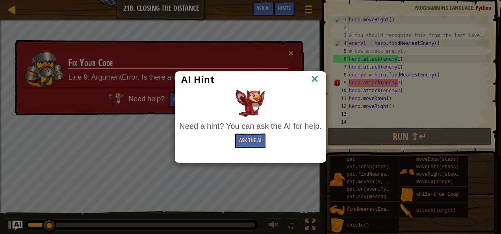
click at [43, 225] on div "AI Hint Need a hint? You can ask the AI for help. Ask the AI" at bounding box center [250, 117] width 501 height 234
